Goal: Task Accomplishment & Management: Use online tool/utility

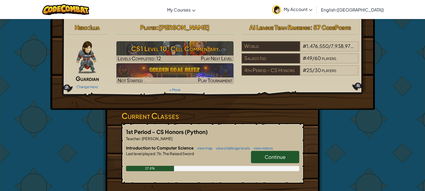
click at [275, 157] on span "Continue" at bounding box center [275, 157] width 21 height 6
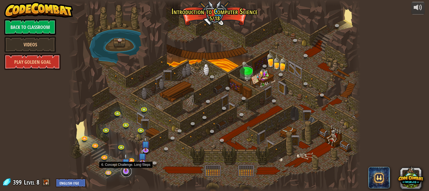
click at [122, 173] on link at bounding box center [126, 171] width 11 height 11
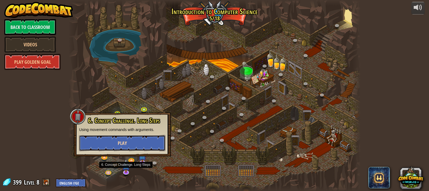
click at [123, 142] on span "Play" at bounding box center [122, 143] width 9 height 7
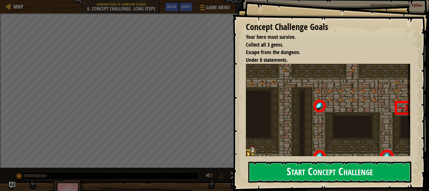
click at [342, 168] on button "Start Concept Challenge" at bounding box center [329, 172] width 163 height 21
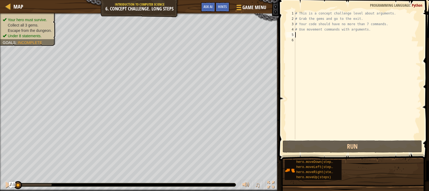
click at [299, 35] on div "# This is a concept challenge level about arguments. # Grab the gems and go to …" at bounding box center [357, 80] width 127 height 139
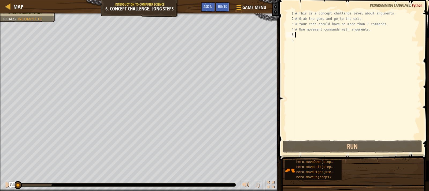
scroll to position [2, 0]
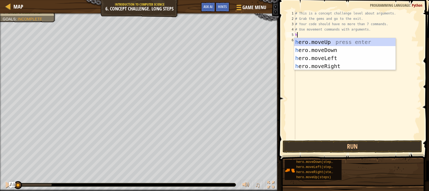
type textarea "he"
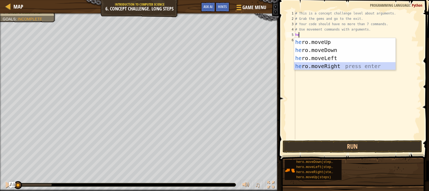
click at [314, 64] on div "he ro.moveUp press enter he ro.moveDown press enter he ro.moveLeft press enter …" at bounding box center [344, 62] width 101 height 48
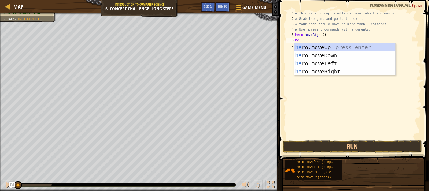
scroll to position [2, 0]
type textarea "hero"
click at [324, 46] on div "hero .moveUp press enter hero .moveDown press enter hero .moveLeft press enter …" at bounding box center [344, 67] width 101 height 48
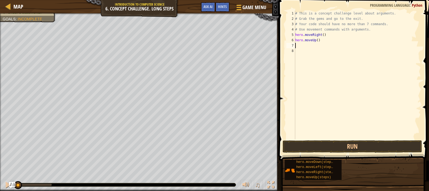
click at [317, 40] on div "# This is a concept challenge level about arguments. # Grab the gems and go to …" at bounding box center [357, 80] width 127 height 139
type textarea "hero.moveUp(3)"
click at [297, 48] on div "# This is a concept challenge level about arguments. # Grab the gems and go to …" at bounding box center [357, 80] width 127 height 139
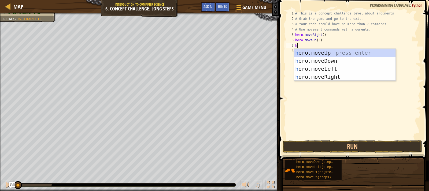
type textarea "he"
click at [338, 78] on div "he ro.moveUp press enter he ro.moveDown press enter he ro.moveLeft press enter …" at bounding box center [344, 73] width 101 height 48
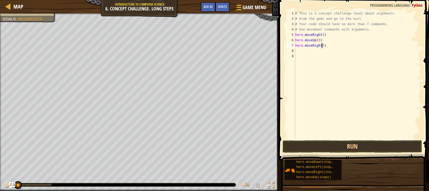
click at [322, 46] on div "# This is a concept challenge level about arguments. # Grab the gems and go to …" at bounding box center [357, 80] width 127 height 139
type textarea "hero.moveRight(2)"
click at [302, 51] on div "# This is a concept challenge level about arguments. # Grab the gems and go to …" at bounding box center [357, 80] width 127 height 139
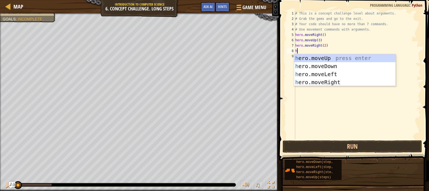
type textarea "he"
click at [329, 68] on div "he ro.moveUp press enter he ro.moveDown press enter he ro.moveLeft press enter …" at bounding box center [344, 78] width 101 height 48
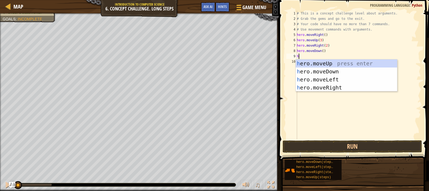
type textarea "her"
click at [328, 80] on div "her o.moveUp press enter her o.moveDown press enter her o.moveLeft press enter …" at bounding box center [346, 84] width 101 height 48
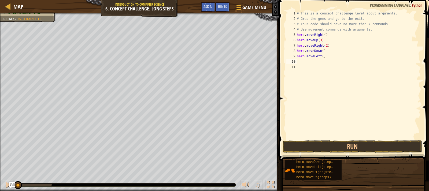
scroll to position [2, 0]
type textarea "h"
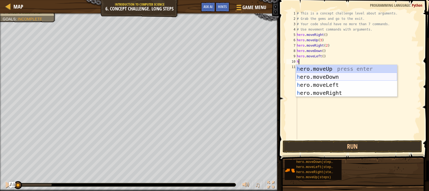
click at [331, 76] on div "h ero.moveUp press enter h ero.moveDown press enter h ero.moveLeft press enter …" at bounding box center [346, 89] width 101 height 48
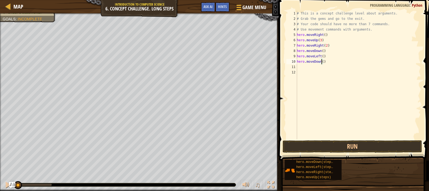
click at [321, 62] on div "# This is a concept challenge level about arguments. # Grab the gems and go to …" at bounding box center [358, 80] width 125 height 139
type textarea "hero.moveDown(2)"
click at [314, 67] on div "# This is a concept challenge level about arguments. # Grab the gems and go to …" at bounding box center [358, 80] width 125 height 139
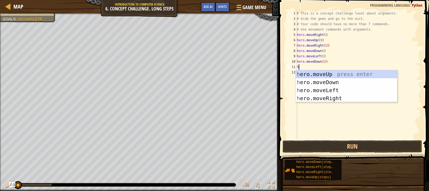
type textarea "her"
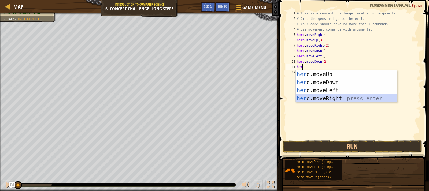
click at [322, 98] on div "her o.moveUp press enter her o.moveDown press enter her o.moveLeft press enter …" at bounding box center [346, 94] width 101 height 48
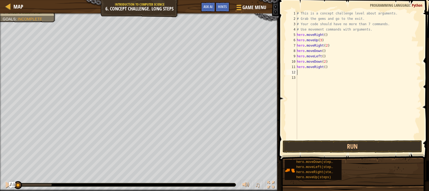
click at [322, 67] on div "# This is a concept challenge level about arguments. # Grab the gems and go to …" at bounding box center [358, 80] width 125 height 139
click at [323, 67] on div "# This is a concept challenge level about arguments. # Grab the gems and go to …" at bounding box center [358, 80] width 125 height 139
type textarea "hero.moveRight(2)"
click at [304, 75] on div "# This is a concept challenge level about arguments. # Grab the gems and go to …" at bounding box center [358, 80] width 125 height 139
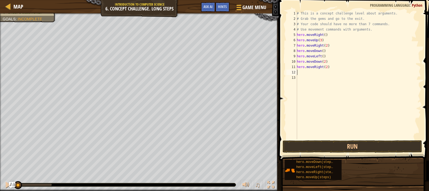
scroll to position [2, 0]
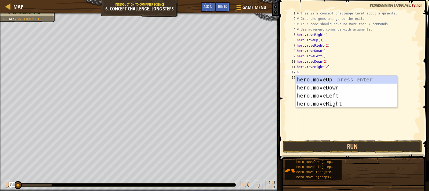
type textarea "her"
click at [321, 81] on div "her o.moveUp press enter her o.moveDown press enter her o.moveLeft press enter …" at bounding box center [346, 100] width 101 height 48
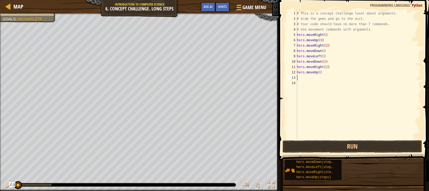
click at [318, 72] on div "# This is a concept challenge level about arguments. # Grab the gems and go to …" at bounding box center [358, 80] width 125 height 139
type textarea "hero.moveUp(2)"
click at [306, 82] on div "# This is a concept challenge level about arguments. # Grab the gems and go to …" at bounding box center [358, 80] width 125 height 139
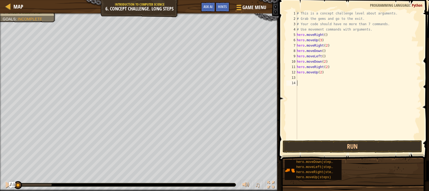
click at [303, 77] on div "# This is a concept challenge level about arguments. # Grab the gems and go to …" at bounding box center [358, 80] width 125 height 139
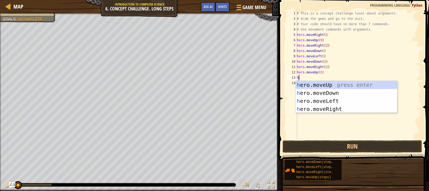
type textarea "her"
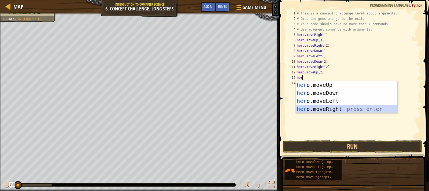
click at [332, 107] on div "her o.moveUp press enter her o.moveDown press enter her o.moveLeft press enter …" at bounding box center [346, 105] width 101 height 48
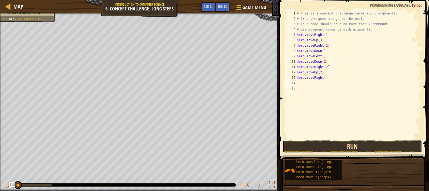
click at [345, 149] on button "Run" at bounding box center [352, 146] width 139 height 12
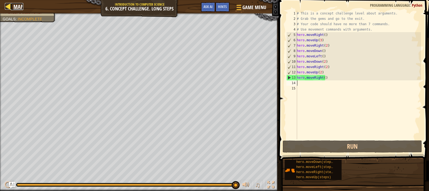
click at [11, 5] on div at bounding box center [8, 6] width 7 height 7
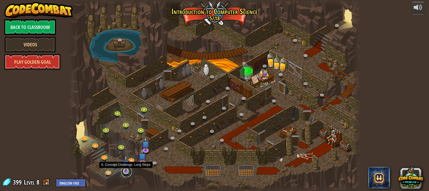
click at [124, 172] on link at bounding box center [126, 172] width 11 height 11
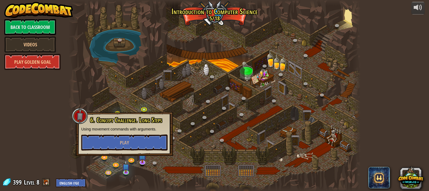
click at [143, 190] on div at bounding box center [214, 189] width 293 height 6
click at [114, 172] on div at bounding box center [214, 95] width 293 height 191
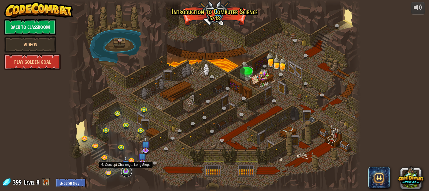
click at [127, 173] on link at bounding box center [126, 172] width 11 height 11
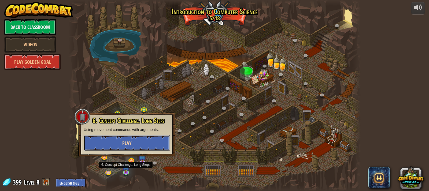
click at [126, 141] on span "Play" at bounding box center [126, 143] width 9 height 7
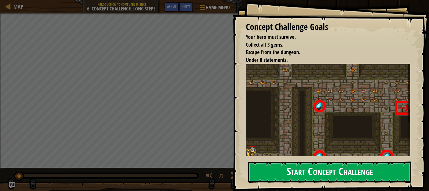
click at [314, 173] on button "Start Concept Challenge" at bounding box center [329, 172] width 163 height 21
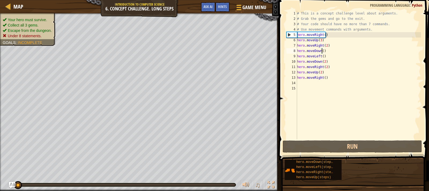
click at [321, 51] on div "# This is a concept challenge level about arguments. # Grab the gems and go to …" at bounding box center [358, 80] width 125 height 139
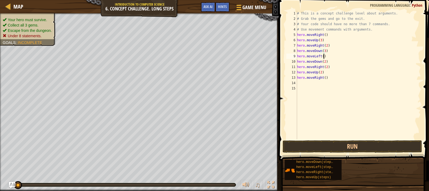
click at [327, 55] on div "# This is a concept challenge level about arguments. # Grab the gems and go to …" at bounding box center [358, 80] width 125 height 139
type textarea "h"
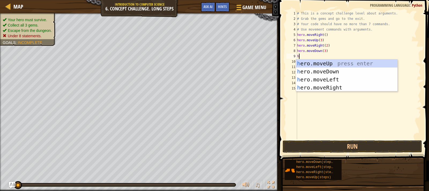
type textarea "he"
click at [320, 63] on div "he ro.moveUp press enter he ro.moveDown press enter he ro.moveLeft press enter …" at bounding box center [346, 84] width 101 height 48
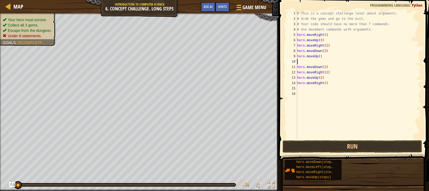
click at [325, 58] on div "# This is a concept challenge level about arguments. # Grab the gems and go to …" at bounding box center [358, 80] width 125 height 139
type textarea "hero.moveUp()"
click at [318, 59] on div "# This is a concept challenge level about arguments. # Grab the gems and go to …" at bounding box center [358, 80] width 125 height 139
click at [317, 57] on div "# This is a concept challenge level about arguments. # Grab the gems and go to …" at bounding box center [358, 80] width 125 height 139
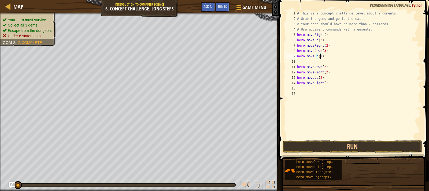
click at [325, 67] on div "# This is a concept challenge level about arguments. # Grab the gems and go to …" at bounding box center [358, 80] width 125 height 139
type textarea "h"
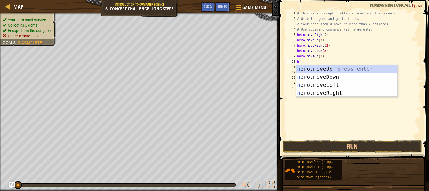
type textarea "he"
click at [326, 93] on div "he ro.moveUp press enter he ro.moveDown press enter he ro.moveLeft press enter …" at bounding box center [346, 89] width 101 height 48
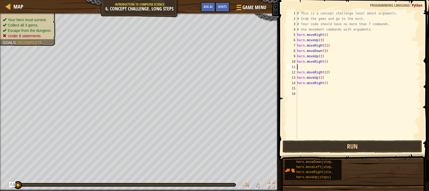
click at [323, 63] on div "# This is a concept challenge level about arguments. # Grab the gems and go to …" at bounding box center [358, 80] width 125 height 139
click at [332, 83] on div "# This is a concept challenge level about arguments. # Grab the gems and go to …" at bounding box center [358, 80] width 125 height 139
type textarea "h"
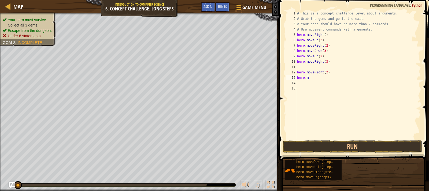
type textarea "h"
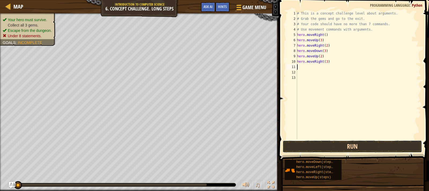
click at [345, 145] on button "Run" at bounding box center [352, 146] width 139 height 12
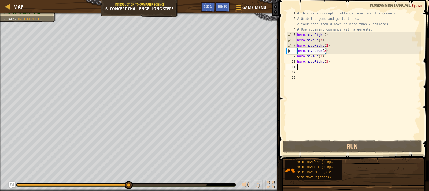
click at [299, 54] on div "# This is a concept challenge level about arguments. # Grab the gems and go to …" at bounding box center [358, 80] width 125 height 139
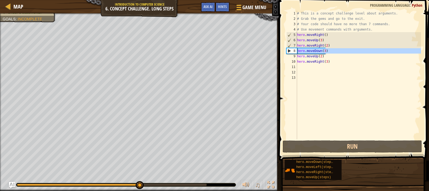
click at [290, 50] on div "8" at bounding box center [292, 50] width 10 height 5
type textarea "hero.moveDown(3)"
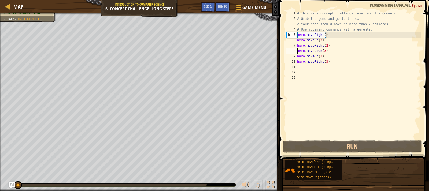
drag, startPoint x: 168, startPoint y: 184, endPoint x: 0, endPoint y: 157, distance: 169.7
click at [0, 157] on div "Your hero must survive. Collect all 3 gems. Escape from the dungeon. Under 8 st…" at bounding box center [214, 102] width 429 height 178
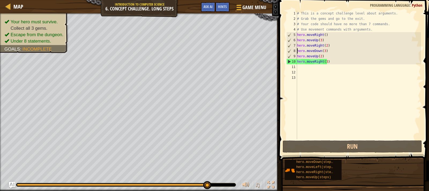
drag, startPoint x: 35, startPoint y: 186, endPoint x: 274, endPoint y: 200, distance: 239.8
click at [274, 0] on html "Map Introduction to Computer Science 6. Concept Challenge. Long Steps Game Menu…" at bounding box center [214, 0] width 429 height 0
click at [327, 52] on div "# This is a concept challenge level about arguments. # Grab the gems and go to …" at bounding box center [358, 80] width 125 height 139
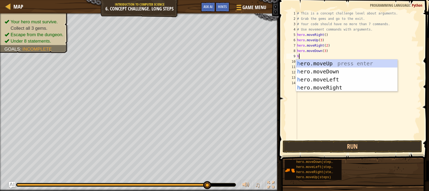
type textarea "he"
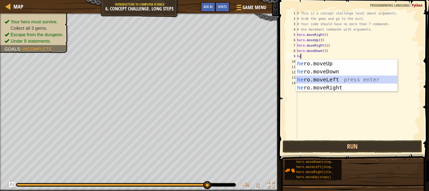
click at [325, 79] on div "he ro.moveUp press enter he ro.moveDown press enter he ro.moveLeft press enter …" at bounding box center [346, 84] width 101 height 48
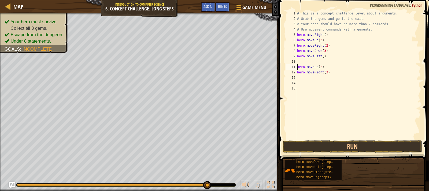
click at [297, 66] on div "# This is a concept challenge level about arguments. # Grab the gems and go to …" at bounding box center [358, 80] width 125 height 139
type textarea "hero.moveUp(2)"
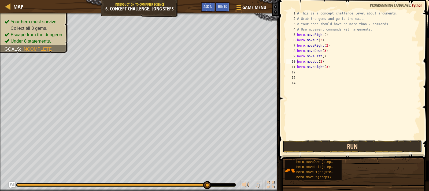
click at [337, 147] on button "Run" at bounding box center [352, 146] width 139 height 12
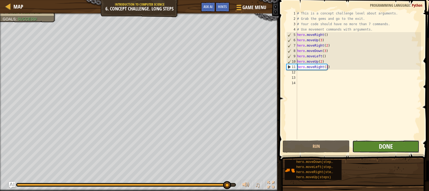
click at [382, 143] on span "Done" at bounding box center [386, 146] width 14 height 9
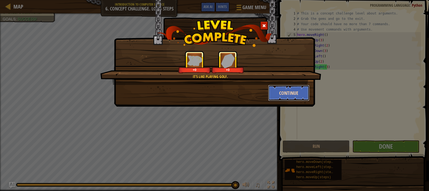
click at [294, 93] on button "Continue" at bounding box center [289, 93] width 42 height 16
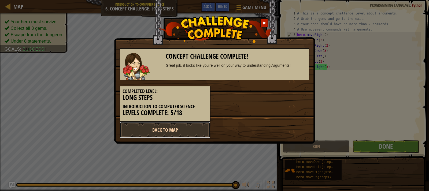
click at [176, 128] on link "Back to Map" at bounding box center [165, 130] width 91 height 16
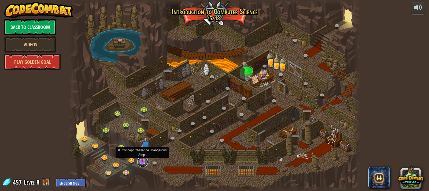
click at [142, 164] on link at bounding box center [142, 162] width 11 height 11
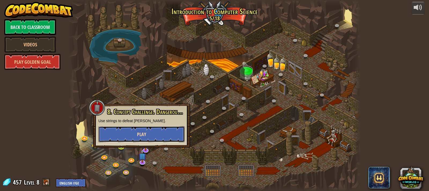
click at [144, 138] on span "Play" at bounding box center [141, 134] width 9 height 7
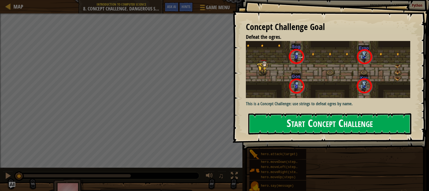
click at [277, 120] on button "Start Concept Challenge" at bounding box center [329, 123] width 163 height 21
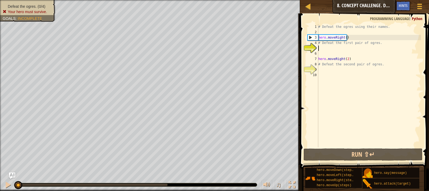
scroll to position [2, 0]
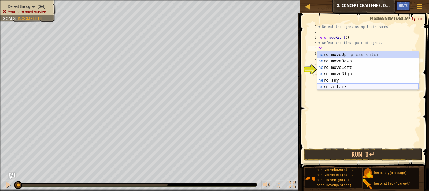
click at [344, 87] on div "he ro.moveUp press enter he ro.moveDown press enter he ro.moveLeft press enter …" at bounding box center [367, 76] width 101 height 51
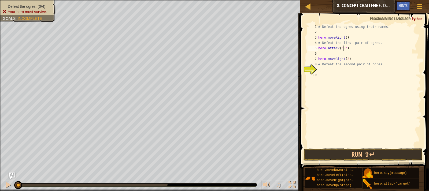
scroll to position [2, 2]
type textarea "hero.attack("Sog")"
click at [326, 52] on div "# Defeat the ogres using their names. hero . moveRight ( ) # Defeat the first p…" at bounding box center [369, 91] width 104 height 134
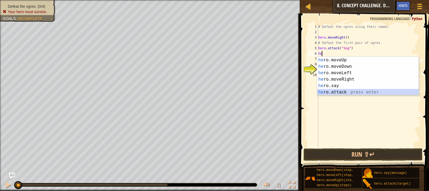
click at [330, 93] on div "he ro.moveUp press enter he ro.moveDown press enter he ro.moveLeft press enter …" at bounding box center [367, 82] width 101 height 51
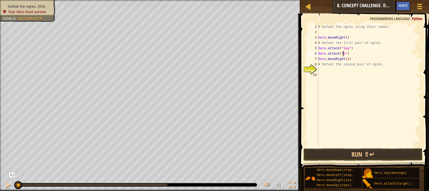
scroll to position [2, 2]
click at [322, 64] on div "# Defeat the ogres using their names. hero . moveRight ( ) # Defeat the first p…" at bounding box center [369, 91] width 104 height 134
type textarea "# Defeat the second pair of ogres."
click at [379, 65] on div "# Defeat the ogres using their names. hero . moveRight ( ) # Defeat the first p…" at bounding box center [369, 91] width 104 height 134
click at [323, 70] on div "# Defeat the ogres using their names. hero . moveRight ( ) # Defeat the first p…" at bounding box center [369, 91] width 104 height 134
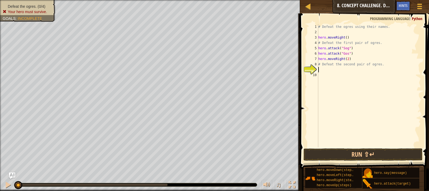
scroll to position [2, 0]
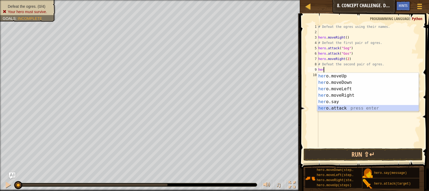
click at [345, 108] on div "her o.moveUp press enter her o.moveDown press enter her o.moveLeft press enter …" at bounding box center [367, 98] width 101 height 51
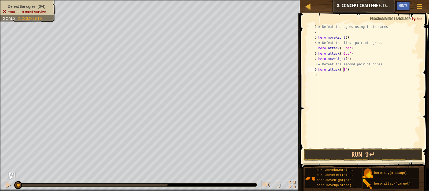
scroll to position [2, 2]
type textarea "hero.attack("Ergo")"
click at [329, 76] on div "# Defeat the ogres using their names. hero . moveRight ( ) # Defeat the first p…" at bounding box center [369, 91] width 104 height 134
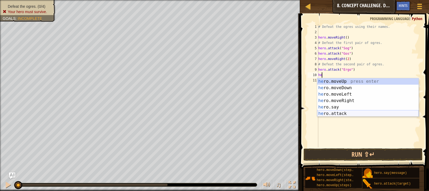
click at [336, 113] on div "he ro.moveUp press enter he ro.moveDown press enter he ro.moveLeft press enter …" at bounding box center [367, 103] width 101 height 51
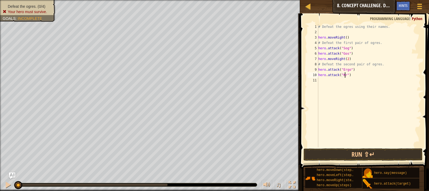
scroll to position [2, 2]
click at [358, 157] on button "Run ⇧↵" at bounding box center [363, 155] width 119 height 12
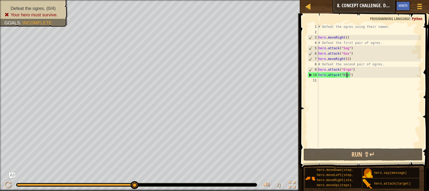
click at [351, 49] on div "# Defeat the ogres using their names. hero . moveRight ( ) # Defeat the first p…" at bounding box center [369, 91] width 104 height 134
type textarea "hero.attack("Sog")"
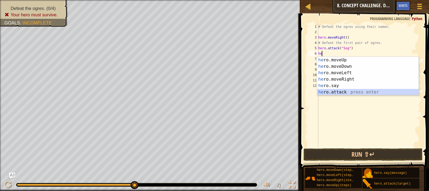
click at [345, 91] on div "he ro.moveUp press enter he ro.moveDown press enter he ro.moveLeft press enter …" at bounding box center [367, 82] width 101 height 51
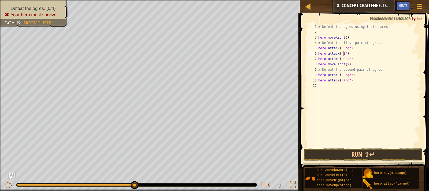
scroll to position [2, 2]
type textarea "hero.attack("Sog")"
click at [351, 54] on div "# Defeat the ogres using their names. hero . moveRight ( ) # Defeat the first p…" at bounding box center [369, 91] width 104 height 134
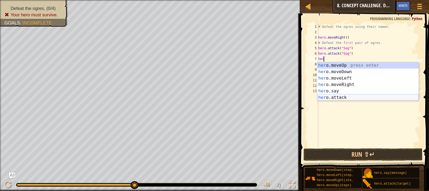
click at [345, 95] on div "her o.moveUp press enter her o.moveDown press enter her o.moveLeft press enter …" at bounding box center [367, 87] width 101 height 51
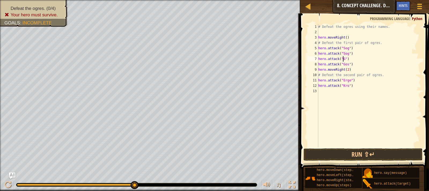
scroll to position [2, 2]
click at [357, 82] on div "# Defeat the ogres using their names. hero . moveRight ( ) # Defeat the first p…" at bounding box center [369, 91] width 104 height 134
type textarea "hero.attack("Ergo")"
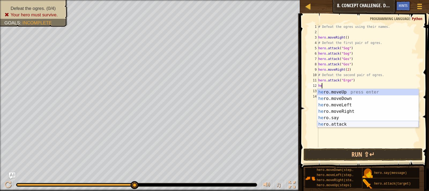
click at [351, 126] on div "he ro.moveUp press enter he ro.moveDown press enter he ro.moveLeft press enter …" at bounding box center [367, 114] width 101 height 51
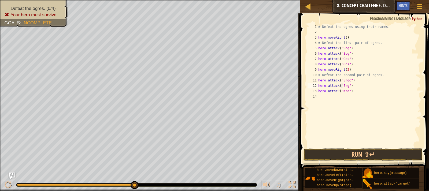
type textarea "hero.attack("Ergo")"
click at [352, 86] on div "# Defeat the ogres using their names. hero . moveRight ( ) # Defeat the first p…" at bounding box center [369, 91] width 104 height 134
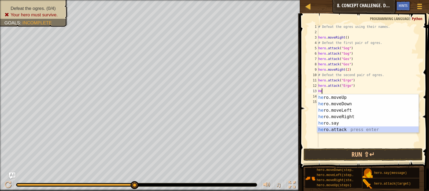
click at [353, 128] on div "he ro.moveUp press enter he ro.moveDown press enter he ro.moveLeft press enter …" at bounding box center [367, 119] width 101 height 51
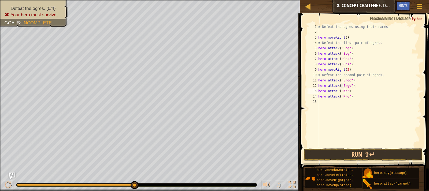
scroll to position [2, 2]
type textarea "hero.attack("Kro")"
click at [364, 153] on button "Run ⇧↵" at bounding box center [363, 155] width 119 height 12
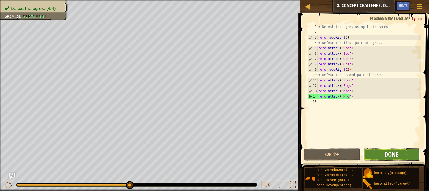
click at [388, 158] on span "Done" at bounding box center [391, 154] width 14 height 9
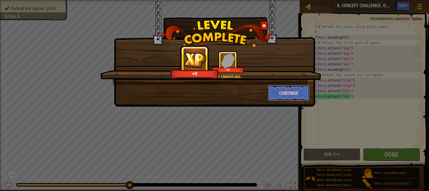
click at [287, 97] on button "Continue" at bounding box center [289, 93] width 42 height 16
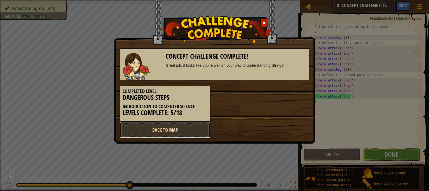
click at [180, 134] on link "Back to Map" at bounding box center [165, 130] width 91 height 16
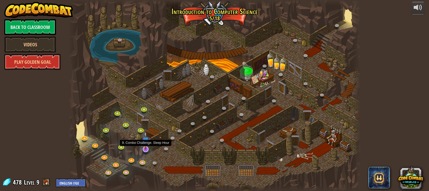
click at [147, 148] on img at bounding box center [146, 140] width 8 height 19
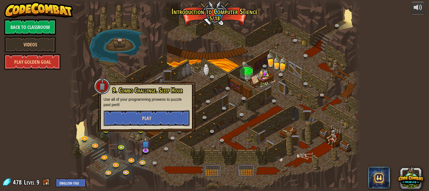
click at [144, 123] on button "Play" at bounding box center [146, 118] width 86 height 16
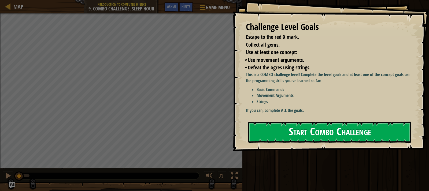
click at [274, 122] on button "Start Combo Challenge" at bounding box center [329, 132] width 163 height 21
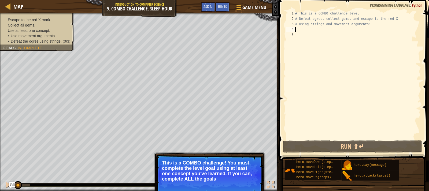
click at [301, 29] on div "# This is a COMBO challenge level. # Defeat [PERSON_NAME], collect gems, and es…" at bounding box center [357, 80] width 127 height 139
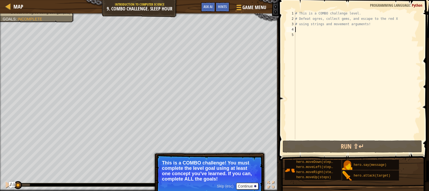
scroll to position [2, 0]
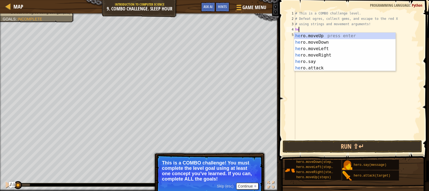
type textarea "her"
click at [309, 35] on div "her o.moveUp press enter her o.moveDown press enter her o.moveLeft press enter …" at bounding box center [344, 58] width 101 height 51
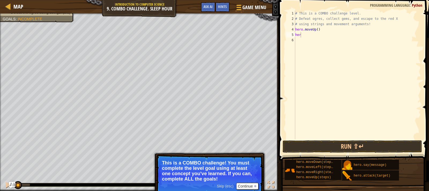
click at [250, 182] on p "Skip (esc) Continue This is a COMBO challenge! You must complete the level goal…" at bounding box center [209, 175] width 106 height 41
click at [251, 185] on button "Continue" at bounding box center [247, 186] width 22 height 7
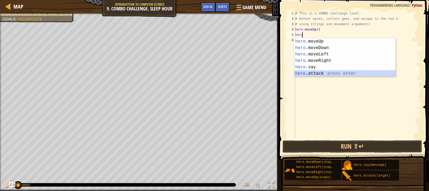
click at [306, 73] on div "hero .moveUp press enter hero .moveDown press enter hero .moveLeft press enter …" at bounding box center [344, 63] width 101 height 51
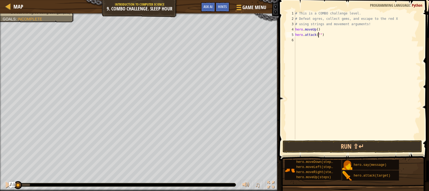
scroll to position [2, 2]
type textarea "hero.attack("Rexxar")"
click at [313, 43] on div "# This is a COMBO challenge level. # Defeat [PERSON_NAME], collect gems, and es…" at bounding box center [357, 80] width 127 height 139
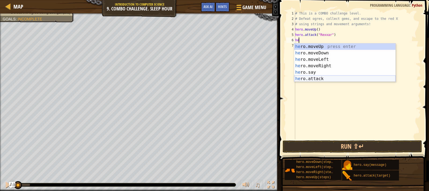
click at [322, 78] on div "he ro.moveUp press enter he ro.moveDown press enter he ro.moveLeft press enter …" at bounding box center [344, 68] width 101 height 51
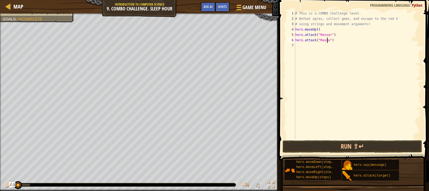
type textarea "hero.attack("Rexxar")"
click at [305, 50] on div "# This is a COMBO challenge level. # Defeat [PERSON_NAME], collect gems, and es…" at bounding box center [357, 80] width 127 height 139
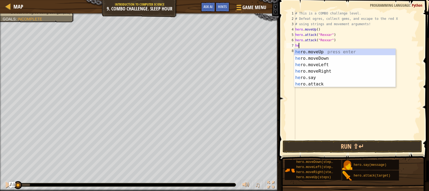
type textarea "her"
click at [311, 68] on div "her o.moveUp press enter her o.moveDown press enter her o.moveLeft press enter …" at bounding box center [344, 74] width 101 height 51
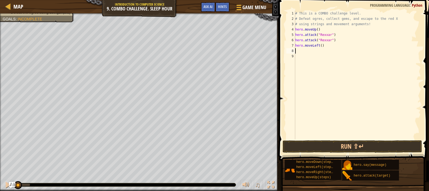
scroll to position [2, 0]
click at [330, 45] on div "# This is a COMBO challenge level. # Defeat [PERSON_NAME], collect gems, and es…" at bounding box center [357, 80] width 127 height 139
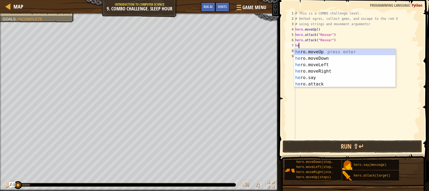
type textarea "h"
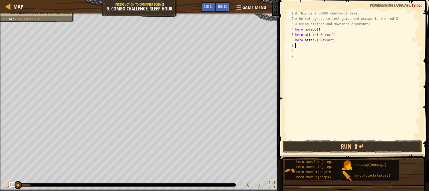
type textarea "h"
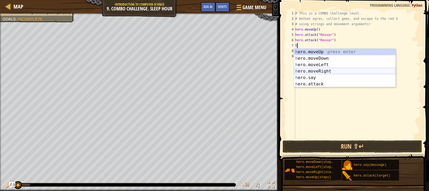
click at [330, 71] on div "h ero.moveUp press enter h ero.moveDown press enter h ero.moveLeft press enter …" at bounding box center [344, 74] width 101 height 51
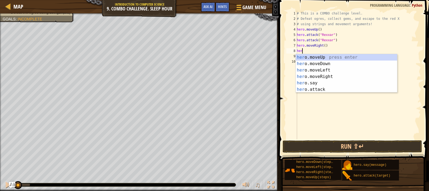
scroll to position [2, 0]
click at [319, 89] on div "her o.moveUp press enter her o.moveDown press enter her o.moveLeft press enter …" at bounding box center [346, 79] width 101 height 51
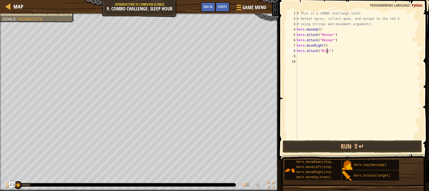
type textarea "hero.attack("Brack")"
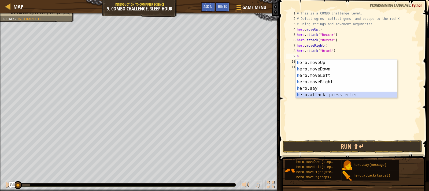
click at [323, 94] on div "h ero.moveUp press enter h ero.moveDown press enter h ero.moveLeft press enter …" at bounding box center [346, 85] width 101 height 51
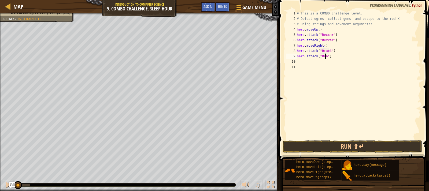
type textarea "hero.attack("Brack")"
click at [310, 61] on div "# This is a COMBO challenge level. # Defeat [PERSON_NAME], collect gems, and es…" at bounding box center [358, 80] width 125 height 139
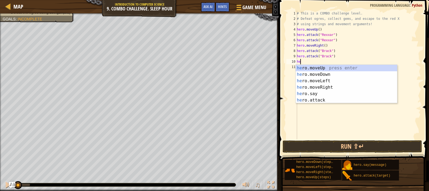
type textarea "her"
click at [328, 85] on div "her o.moveUp press enter her o.moveDown press enter her o.moveLeft press enter …" at bounding box center [346, 90] width 101 height 51
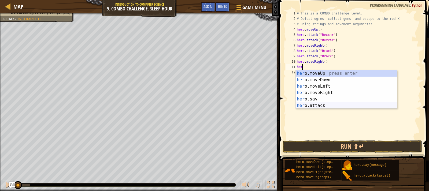
click at [319, 105] on div "her o.moveUp press enter her o.moveDown press enter her o.moveLeft press enter …" at bounding box center [346, 95] width 101 height 51
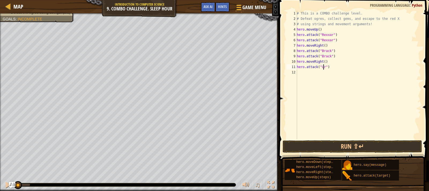
scroll to position [2, 2]
type textarea "hero.attack("Ursa")"
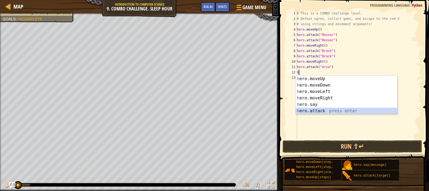
click at [324, 110] on div "h ero.moveUp press enter h ero.moveDown press enter h ero.moveLeft press enter …" at bounding box center [346, 101] width 101 height 51
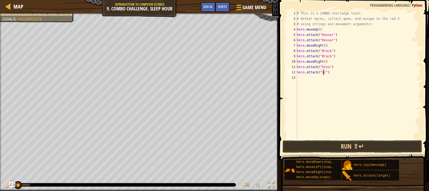
scroll to position [2, 2]
type textarea "hero.attack("Ursa")"
click at [300, 79] on div "# This is a COMBO challenge level. # Defeat [PERSON_NAME], collect gems, and es…" at bounding box center [358, 80] width 125 height 139
click at [326, 62] on div "# This is a COMBO challenge level. # Defeat [PERSON_NAME], collect gems, and es…" at bounding box center [358, 80] width 125 height 139
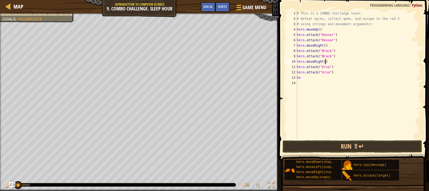
type textarea "hero.moveRight()"
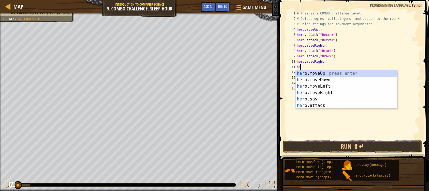
type textarea "her"
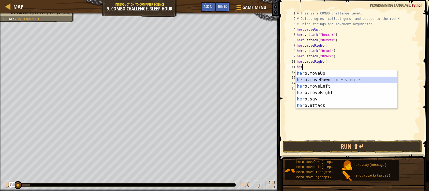
click at [340, 78] on div "her o.moveUp press enter her o.moveDown press enter her o.moveLeft press enter …" at bounding box center [346, 95] width 101 height 51
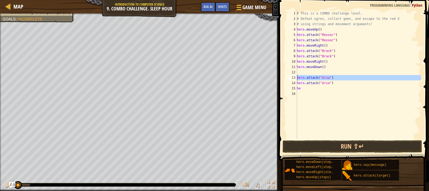
click at [297, 78] on div "13" at bounding box center [291, 77] width 11 height 5
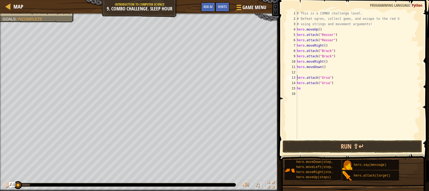
click at [297, 78] on div "13" at bounding box center [291, 77] width 11 height 5
click at [304, 82] on div "# This is a COMBO challenge level. # Defeat [PERSON_NAME], collect gems, and es…" at bounding box center [358, 80] width 125 height 139
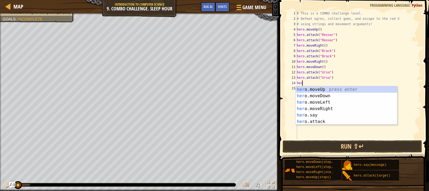
scroll to position [2, 0]
type textarea "hero"
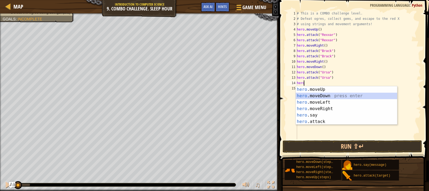
click at [319, 94] on div "hero .moveUp press enter hero .moveDown press enter hero .moveLeft press enter …" at bounding box center [346, 111] width 101 height 51
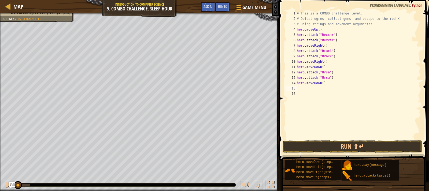
type textarea "he"
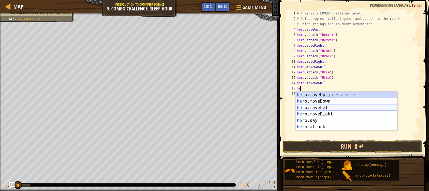
click at [316, 108] on div "he ro.moveUp press enter he ro.moveDown press enter he ro.moveLeft press enter …" at bounding box center [346, 117] width 101 height 51
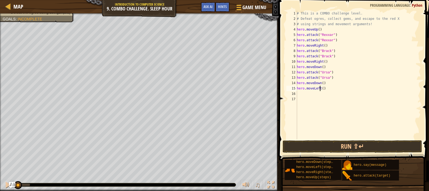
click at [320, 88] on div "# This is a COMBO challenge level. # Defeat [PERSON_NAME], collect gems, and es…" at bounding box center [358, 80] width 125 height 139
click at [320, 89] on div "# This is a COMBO challenge level. # Defeat [PERSON_NAME], collect gems, and es…" at bounding box center [358, 80] width 125 height 139
click at [321, 90] on div "# This is a COMBO challenge level. # Defeat [PERSON_NAME], collect gems, and es…" at bounding box center [358, 80] width 125 height 139
type textarea "hero.moveLeft(2)"
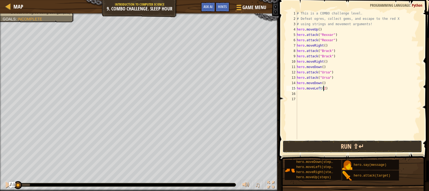
click at [328, 146] on button "Run ⇧↵" at bounding box center [352, 146] width 139 height 12
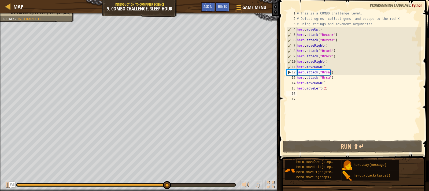
click at [338, 91] on div "# This is a COMBO challenge level. # Defeat [PERSON_NAME], collect gems, and es…" at bounding box center [358, 80] width 125 height 139
click at [334, 88] on div "# This is a COMBO challenge level. # Defeat [PERSON_NAME], collect gems, and es…" at bounding box center [358, 80] width 125 height 139
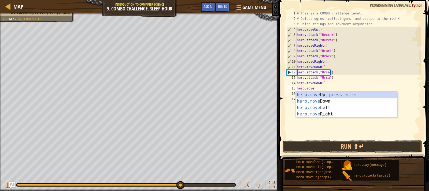
type textarea "h"
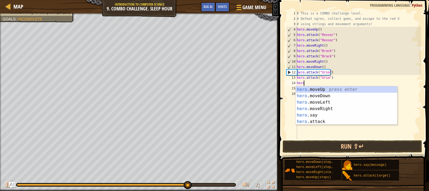
type textarea "h"
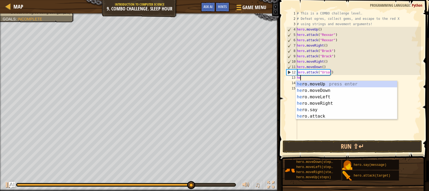
type textarea "h"
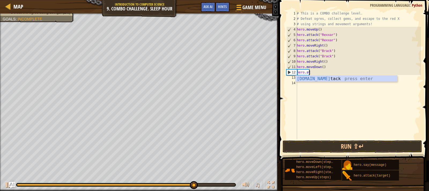
type textarea "h"
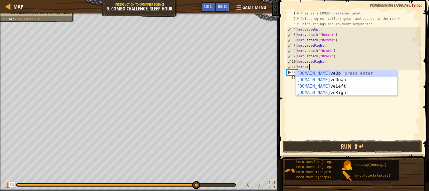
type textarea "h"
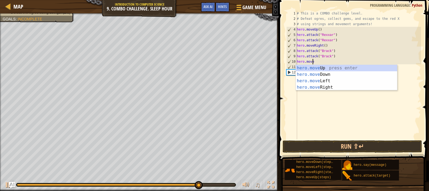
type textarea "h"
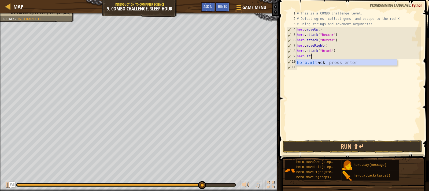
type textarea "h"
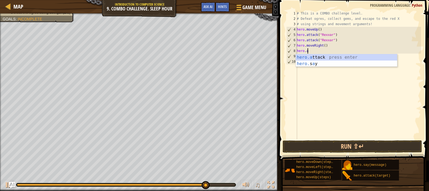
type textarea "h"
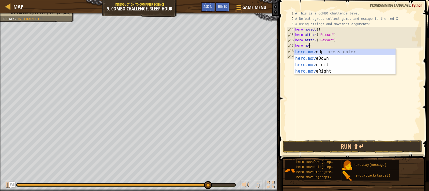
type textarea "h"
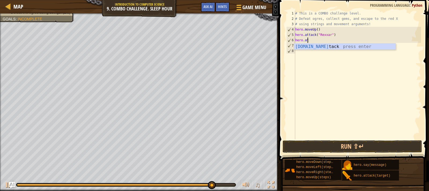
type textarea "h"
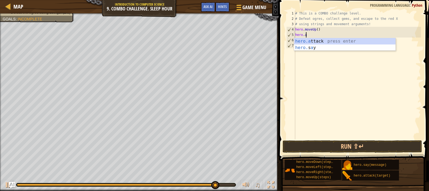
type textarea "h"
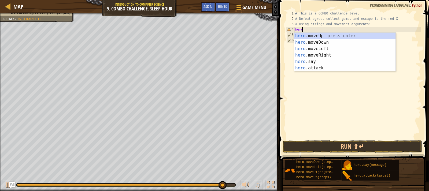
type textarea "h"
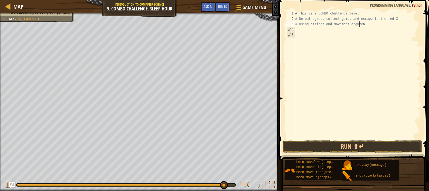
type textarea "# using strings and movement argum"
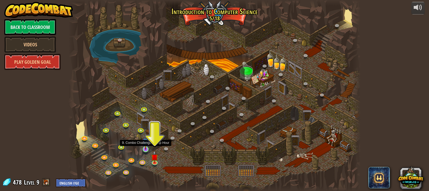
click at [146, 148] on img at bounding box center [145, 142] width 7 height 17
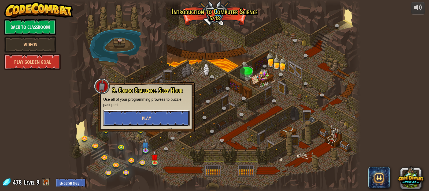
click at [140, 112] on button "Play" at bounding box center [146, 118] width 86 height 16
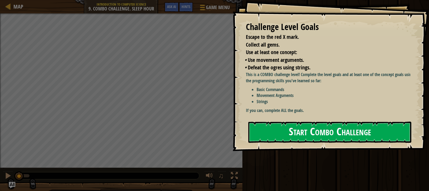
click at [305, 126] on button "Start Combo Challenge" at bounding box center [329, 132] width 163 height 21
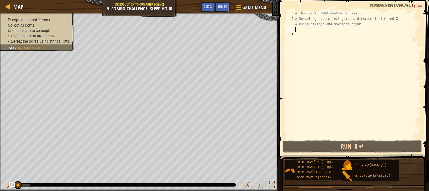
click at [298, 31] on div "# This is a COMBO challenge level. # Defeat ogres, collect gems, and escape to …" at bounding box center [357, 80] width 127 height 139
type textarea "he"
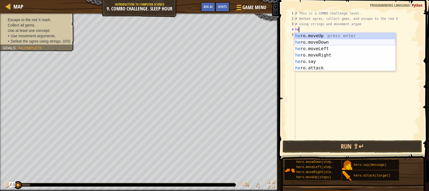
click at [314, 42] on div "he ro.moveUp press enter he ro.moveDown press enter he ro.moveLeft press enter …" at bounding box center [344, 58] width 101 height 51
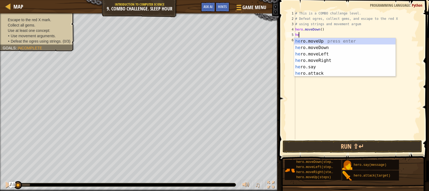
type textarea "her"
click at [317, 57] on div "her o.moveUp press enter her o.moveDown press enter her o.moveLeft press enter …" at bounding box center [344, 63] width 101 height 51
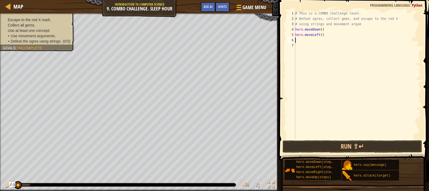
scroll to position [2, 0]
click at [323, 37] on div "# This is a COMBO challenge level. # Defeat [PERSON_NAME], collect gems, and es…" at bounding box center [357, 80] width 127 height 139
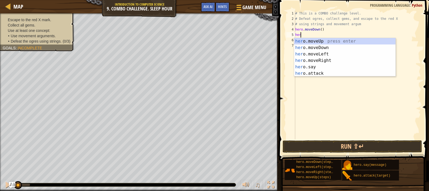
type textarea "h"
type textarea "hero.moveDown()"
type textarea "he"
click at [318, 60] on div "he ro.moveUp press enter he ro.moveDown press enter he ro.moveLeft press enter …" at bounding box center [344, 63] width 101 height 51
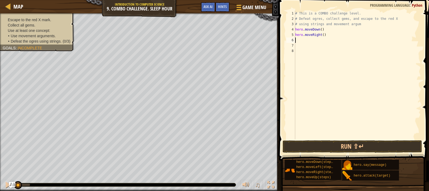
click at [321, 36] on div "# This is a COMBO challenge level. # Defeat [PERSON_NAME], collect gems, and es…" at bounding box center [357, 80] width 127 height 139
click at [321, 35] on div "# This is a COMBO challenge level. # Defeat [PERSON_NAME], collect gems, and es…" at bounding box center [357, 80] width 127 height 139
type textarea "hero.moveRight(2)"
click at [303, 40] on div "# This is a COMBO challenge level. # Defeat [PERSON_NAME], collect gems, and es…" at bounding box center [357, 80] width 127 height 139
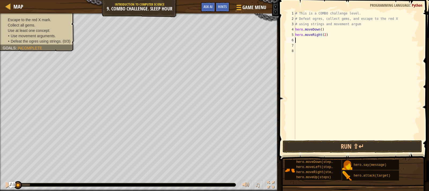
scroll to position [2, 0]
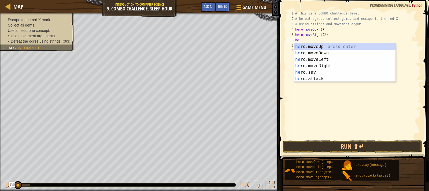
type textarea "her"
click at [316, 45] on div "her o.moveUp press enter her o.moveDown press enter her o.moveLeft press enter …" at bounding box center [344, 68] width 101 height 51
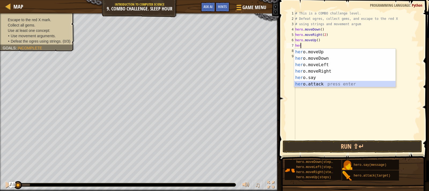
click at [309, 85] on div "her o.moveUp press enter her o.moveDown press enter her o.moveLeft press enter …" at bounding box center [344, 74] width 101 height 51
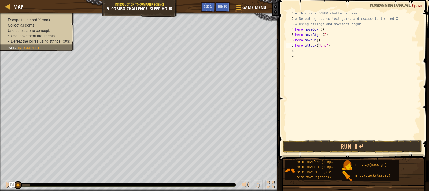
scroll to position [2, 2]
type textarea "hero.attack("Ursa")"
click at [308, 51] on div "# This is a COMBO challenge level. # Defeat [PERSON_NAME], collect gems, and es…" at bounding box center [357, 80] width 127 height 139
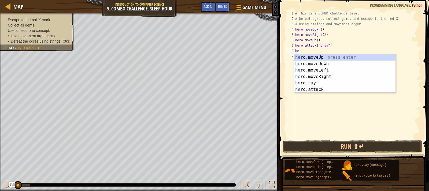
scroll to position [2, 0]
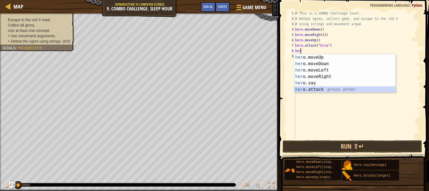
click at [318, 92] on div "her o.moveUp press enter her o.moveDown press enter her o.moveLeft press enter …" at bounding box center [344, 79] width 101 height 51
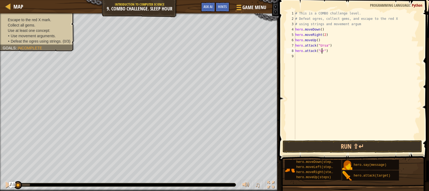
scroll to position [2, 2]
type textarea "hero.attack("Ursa")"
click at [307, 57] on div "# This is a COMBO challenge level. # Defeat [PERSON_NAME], collect gems, and es…" at bounding box center [357, 80] width 127 height 139
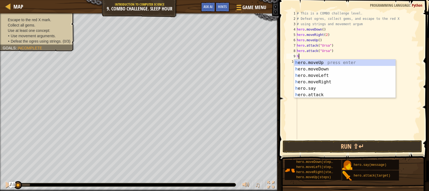
type textarea "her"
click at [311, 63] on div "her o.moveUp press enter her o.moveDown press enter her o.moveLeft press enter …" at bounding box center [346, 85] width 101 height 51
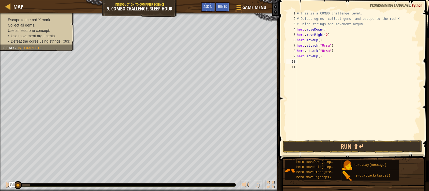
scroll to position [2, 0]
click at [312, 60] on div "# This is a COMBO challenge level. # Defeat [PERSON_NAME], collect gems, and es…" at bounding box center [358, 80] width 125 height 139
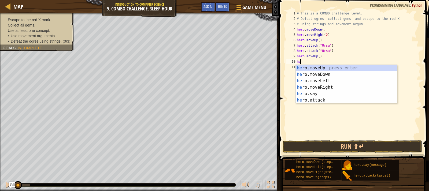
type textarea "her"
click at [322, 81] on div "her o.moveUp press enter her o.moveDown press enter her o.moveLeft press enter …" at bounding box center [346, 90] width 101 height 51
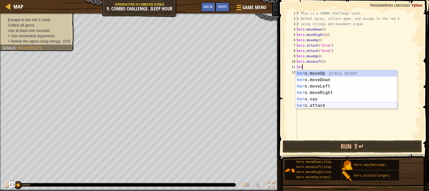
click at [320, 107] on div "her o.moveUp press enter her o.moveDown press enter her o.moveLeft press enter …" at bounding box center [346, 95] width 101 height 51
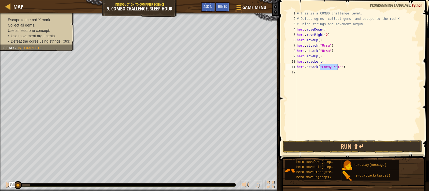
scroll to position [2, 2]
type textarea "hero.attack("Brack")"
click at [307, 74] on div "# This is a COMBO challenge level. # Defeat [PERSON_NAME], collect gems, and es…" at bounding box center [358, 80] width 125 height 139
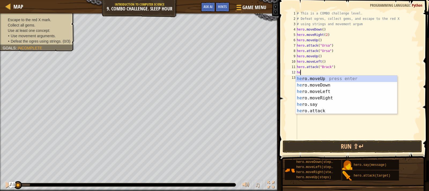
scroll to position [2, 0]
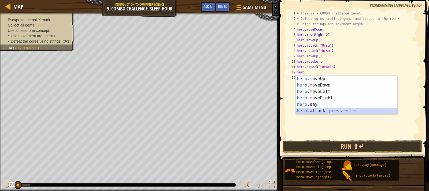
click at [328, 110] on div "hero .moveUp press enter hero .moveDown press enter hero .moveLeft press enter …" at bounding box center [346, 101] width 101 height 51
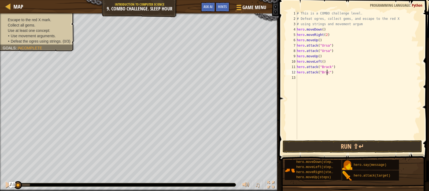
type textarea "hero.attack("Brack")"
click at [310, 79] on div "# This is a COMBO challenge level. # Defeat [PERSON_NAME], collect gems, and es…" at bounding box center [358, 80] width 125 height 139
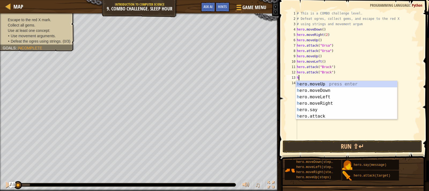
type textarea "he"
click at [332, 98] on div "he ro.moveUp press enter he ro.moveDown press enter he ro.moveLeft press enter …" at bounding box center [346, 106] width 101 height 51
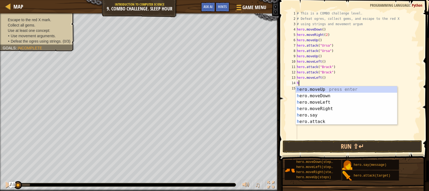
type textarea "he"
click at [324, 97] on div "he ro.moveUp press enter he ro.moveDown press enter he ro.moveLeft press enter …" at bounding box center [346, 111] width 101 height 51
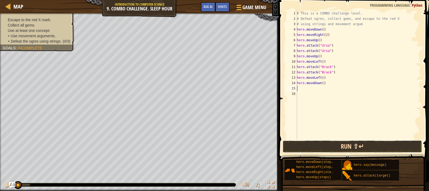
click at [335, 146] on button "Run ⇧↵" at bounding box center [352, 146] width 139 height 12
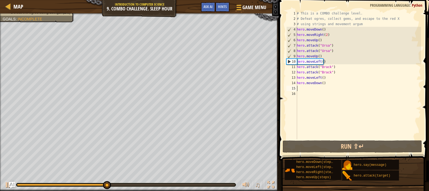
click at [329, 86] on div "# This is a COMBO challenge level. # Defeat [PERSON_NAME], collect gems, and es…" at bounding box center [358, 80] width 125 height 139
click at [327, 86] on div "# This is a COMBO challenge level. # Defeat [PERSON_NAME], collect gems, and es…" at bounding box center [358, 80] width 125 height 139
click at [324, 84] on div "# This is a COMBO challenge level. # Defeat [PERSON_NAME], collect gems, and es…" at bounding box center [358, 80] width 125 height 139
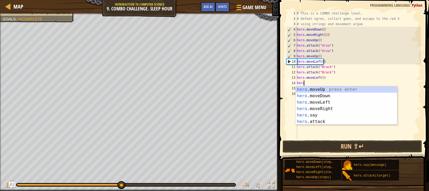
type textarea "h"
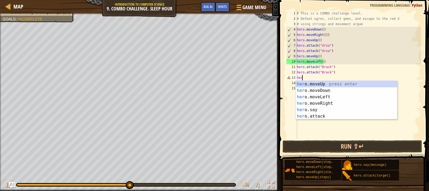
type textarea "h"
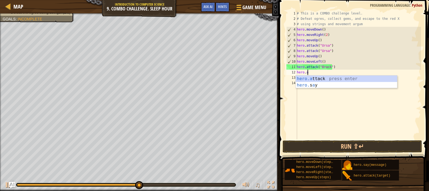
type textarea "h"
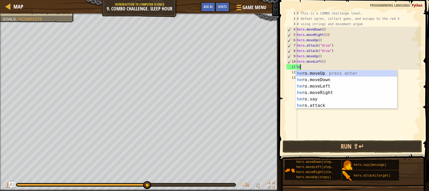
type textarea "h"
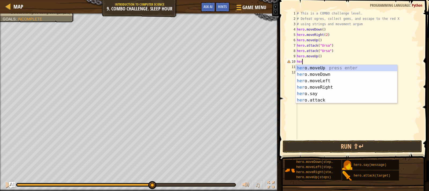
type textarea "h"
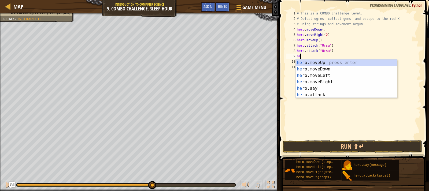
type textarea "h"
type textarea "he"
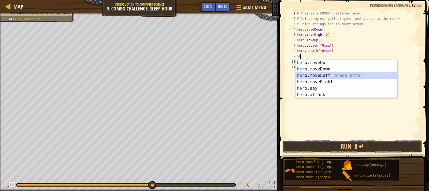
click at [320, 74] on div "he ro.moveUp press enter he ro.moveDown press enter he ro.moveLeft press enter …" at bounding box center [346, 85] width 101 height 51
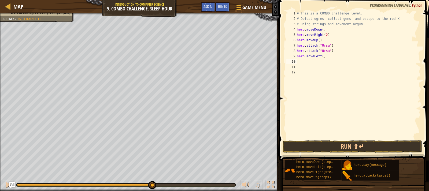
click at [321, 58] on div "# This is a COMBO challenge level. # Defeat [PERSON_NAME], collect gems, and es…" at bounding box center [358, 80] width 125 height 139
type textarea "hero.moveLeft(2)"
click at [298, 62] on div "# This is a COMBO challenge level. # Defeat [PERSON_NAME], collect gems, and es…" at bounding box center [358, 80] width 125 height 139
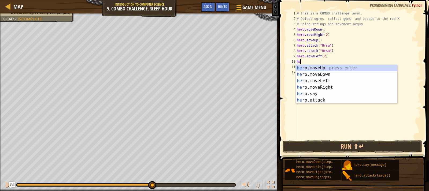
scroll to position [2, 0]
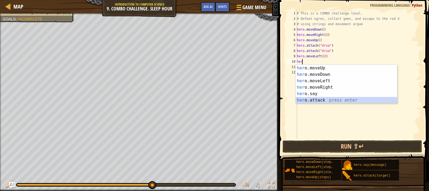
click at [305, 98] on div "her o.moveUp press enter her o.moveDown press enter her o.moveLeft press enter …" at bounding box center [346, 90] width 101 height 51
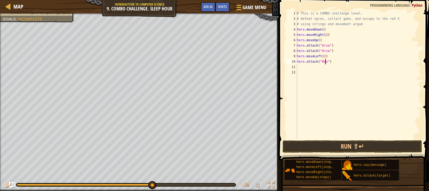
scroll to position [2, 2]
type textarea "hero.attack("Rexxar")"
click at [322, 67] on div "# This is a COMBO challenge level. # Defeat [PERSON_NAME], collect gems, and es…" at bounding box center [358, 80] width 125 height 139
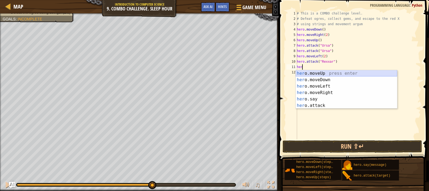
scroll to position [2, 0]
click at [330, 103] on div "her o.moveUp press enter her o.moveDown press enter her o.moveLeft press enter …" at bounding box center [346, 95] width 101 height 51
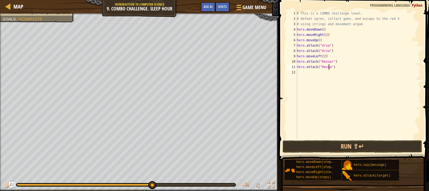
scroll to position [2, 3]
type textarea "hero.attack("Rexxar")"
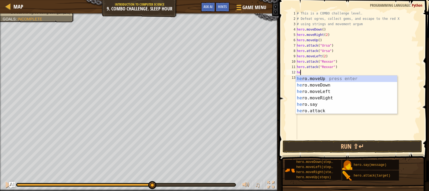
click at [297, 61] on div "10" at bounding box center [291, 61] width 11 height 5
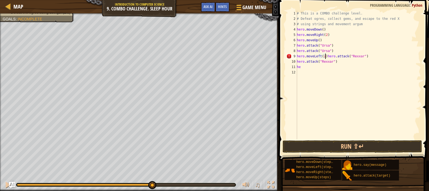
type textarea "hero.attack("Rexxar")"
click at [297, 61] on div "# This is a COMBO challenge level. # Defeat [PERSON_NAME], collect gems, and es…" at bounding box center [358, 80] width 125 height 139
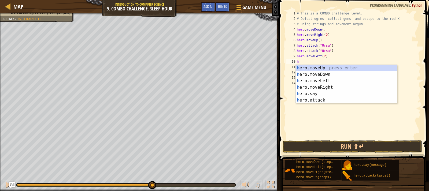
type textarea "he"
click at [316, 67] on div "he ro.moveUp press enter he ro.moveDown press enter he ro.moveLeft press enter …" at bounding box center [346, 90] width 101 height 51
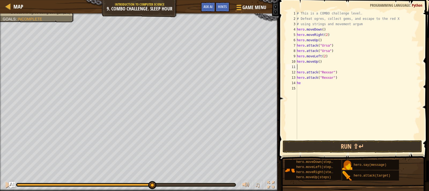
click at [297, 72] on div "12" at bounding box center [291, 72] width 11 height 5
click at [307, 76] on div "# This is a COMBO challenge level. # Defeat [PERSON_NAME], collect gems, and es…" at bounding box center [358, 80] width 125 height 139
type textarea "h"
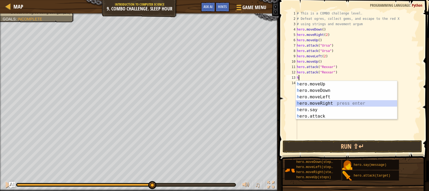
click at [317, 102] on div "h ero.moveUp press enter h ero.moveDown press enter h ero.moveLeft press enter …" at bounding box center [346, 106] width 101 height 51
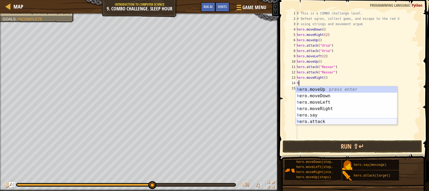
click at [306, 120] on div "h ero.moveUp press enter h ero.moveDown press enter h ero.moveLeft press enter …" at bounding box center [346, 111] width 101 height 51
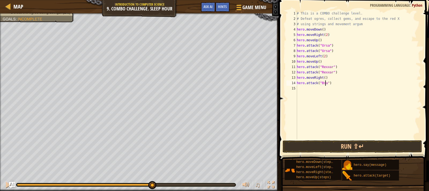
type textarea "hero.attack("Brack")"
click at [312, 90] on div "# This is a COMBO challenge level. # Defeat [PERSON_NAME], collect gems, and es…" at bounding box center [358, 80] width 125 height 139
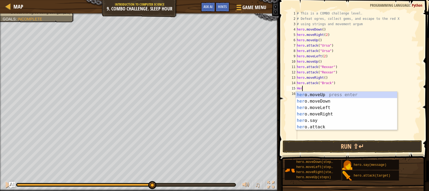
scroll to position [2, 0]
click at [332, 125] on div "her o.moveUp press enter her o.moveDown press enter her o.moveLeft press enter …" at bounding box center [346, 117] width 101 height 51
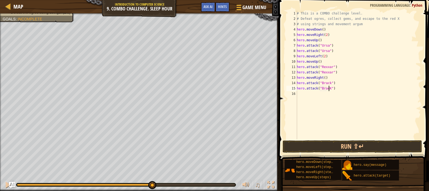
scroll to position [2, 3]
type textarea "hero.attack("Brack")"
click at [311, 98] on div "# This is a COMBO challenge level. # Defeat [PERSON_NAME], collect gems, and es…" at bounding box center [358, 80] width 125 height 139
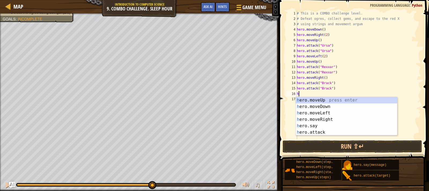
type textarea "her"
click at [335, 120] on div "her o.moveUp press enter her o.moveDown press enter her o.moveLeft press enter …" at bounding box center [346, 122] width 101 height 51
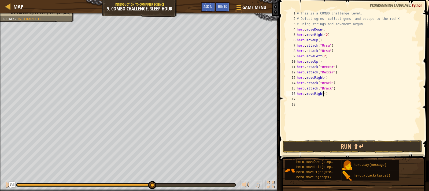
click at [323, 96] on div "# This is a COMBO challenge level. # Defeat [PERSON_NAME], collect gems, and es…" at bounding box center [358, 80] width 125 height 139
type textarea "hero.moveRight(2)"
click at [348, 149] on button "Run ⇧↵" at bounding box center [352, 146] width 139 height 12
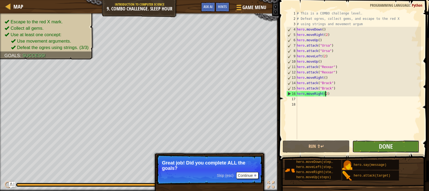
click at [360, 144] on button "Done" at bounding box center [385, 146] width 67 height 12
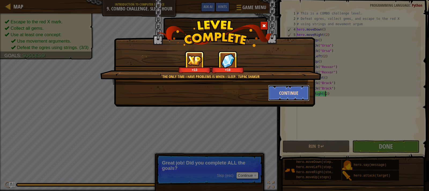
click at [290, 93] on button "Continue" at bounding box center [289, 93] width 42 height 16
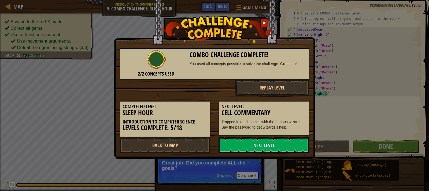
click at [262, 149] on link "Next Level" at bounding box center [264, 145] width 91 height 16
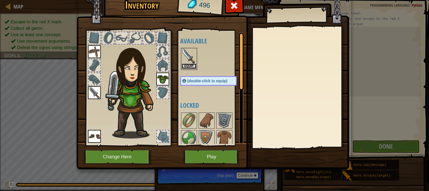
click at [191, 65] on button "Equip" at bounding box center [189, 67] width 15 height 6
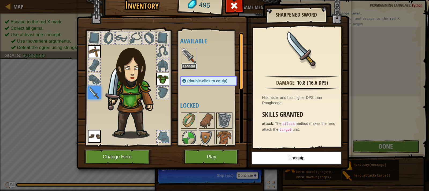
click at [191, 65] on button "Equip" at bounding box center [189, 67] width 15 height 6
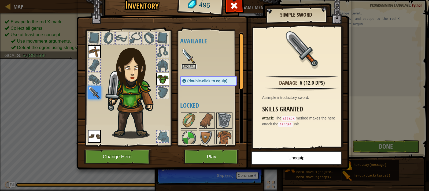
click at [191, 65] on button "Equip" at bounding box center [189, 67] width 15 height 6
click at [0, 0] on button "Equip" at bounding box center [0, 0] width 0 height 0
click at [191, 65] on button "Equip" at bounding box center [189, 67] width 15 height 6
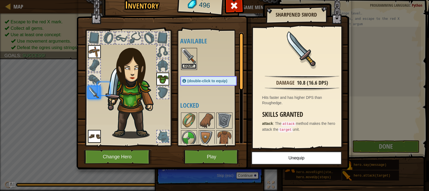
click at [191, 65] on button "Equip" at bounding box center [189, 67] width 15 height 6
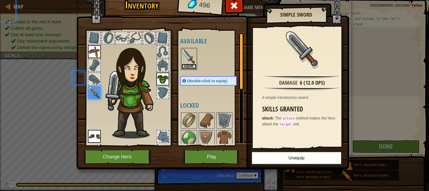
click at [191, 65] on button "Equip" at bounding box center [189, 67] width 15 height 6
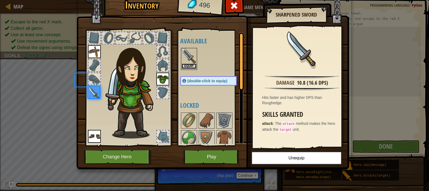
click at [191, 65] on button "Equip" at bounding box center [189, 67] width 15 height 6
click at [0, 0] on button "Equip" at bounding box center [0, 0] width 0 height 0
click at [191, 65] on button "Equip" at bounding box center [189, 67] width 15 height 6
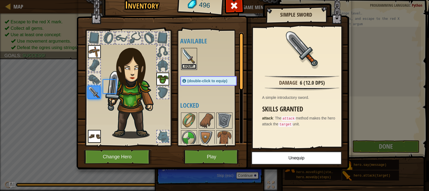
click at [191, 65] on button "Equip" at bounding box center [189, 67] width 15 height 6
click at [0, 0] on button "Equip" at bounding box center [0, 0] width 0 height 0
click at [191, 65] on button "Equip" at bounding box center [189, 67] width 15 height 6
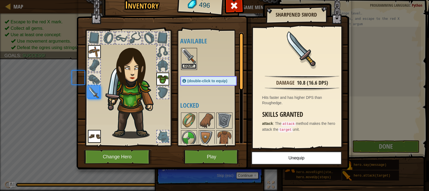
click at [191, 65] on button "Equip" at bounding box center [189, 67] width 15 height 6
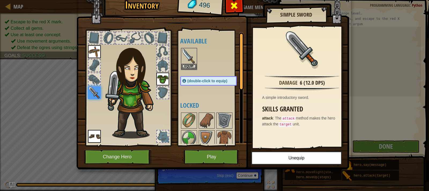
click at [230, 6] on span at bounding box center [234, 5] width 9 height 9
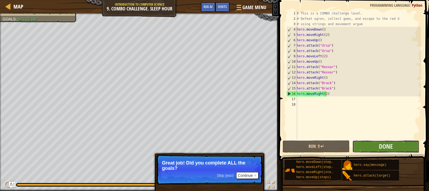
click at [401, 143] on button "Done" at bounding box center [385, 146] width 67 height 12
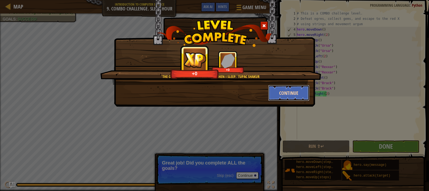
click at [298, 92] on button "Continue" at bounding box center [289, 93] width 42 height 16
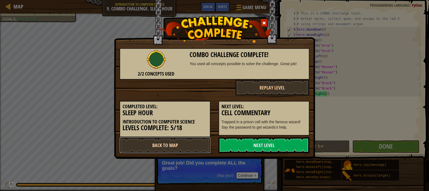
click at [155, 146] on link "Back to Map" at bounding box center [165, 145] width 91 height 16
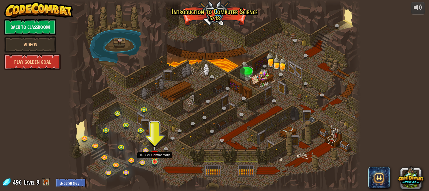
click at [156, 159] on img at bounding box center [154, 154] width 7 height 17
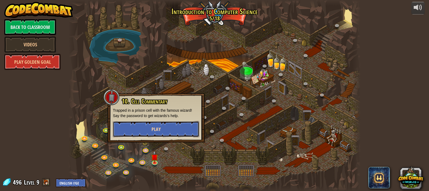
click at [173, 130] on button "Play" at bounding box center [156, 129] width 86 height 16
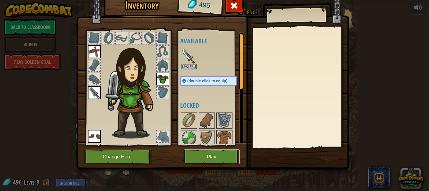
click at [210, 162] on button "Play" at bounding box center [212, 157] width 56 height 15
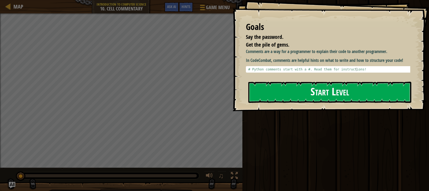
click at [317, 98] on button "Start Level" at bounding box center [329, 92] width 163 height 21
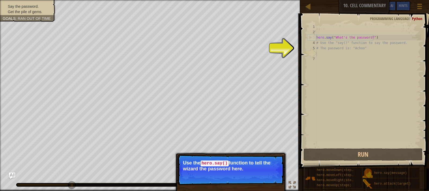
click at [326, 58] on div "hero . say ( "What's the password?" ) # Use the "say()" function to say the pas…" at bounding box center [368, 91] width 106 height 134
click at [321, 54] on div "hero . say ( "What's the password?" ) # Use the "say()" function to say the pas…" at bounding box center [368, 91] width 106 height 134
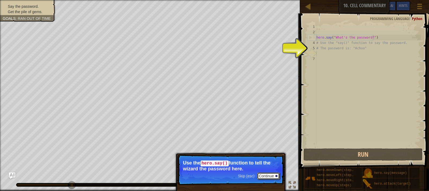
click at [268, 175] on button "Continue" at bounding box center [268, 176] width 22 height 7
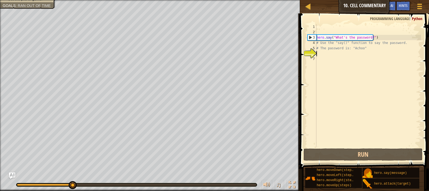
scroll to position [2, 0]
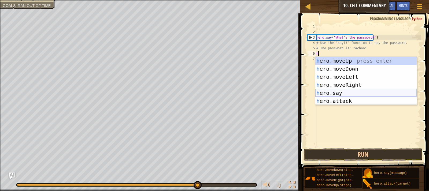
click at [339, 90] on div "h ero.moveUp press enter h ero.moveDown press enter h ero.moveLeft press enter …" at bounding box center [365, 89] width 101 height 64
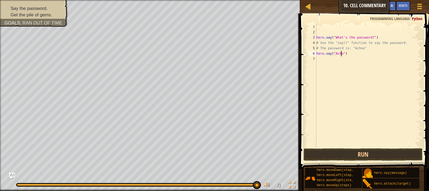
scroll to position [2, 2]
type textarea "hero.say("Achoo")"
click at [347, 155] on button "Run" at bounding box center [363, 155] width 119 height 12
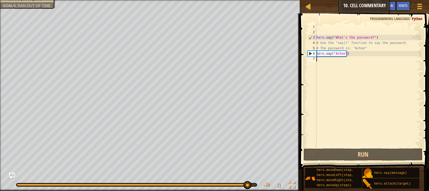
click at [341, 63] on div "hero . say ( "What's the password?" ) # Use the "say()" function to say the pas…" at bounding box center [368, 91] width 106 height 134
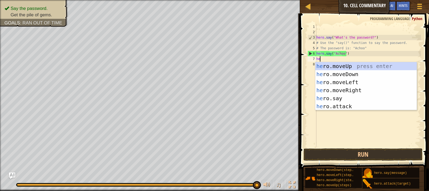
type textarea "her"
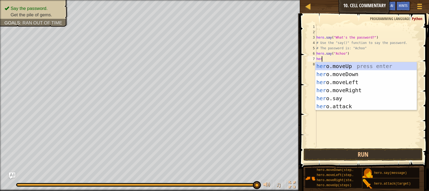
click at [341, 63] on div "her o.moveUp press enter her o.moveDown press enter her o.moveLeft press enter …" at bounding box center [365, 94] width 101 height 64
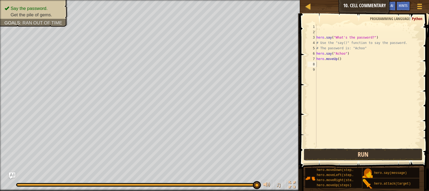
click at [359, 155] on button "Run" at bounding box center [363, 155] width 119 height 12
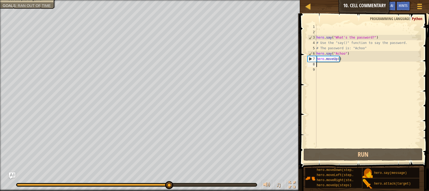
click at [337, 59] on div "hero . say ( "What's the password?" ) # Use the "say()" function to say the pas…" at bounding box center [368, 91] width 106 height 134
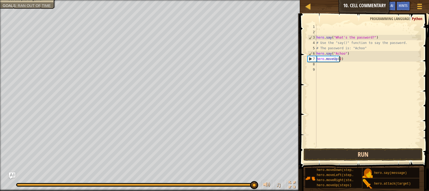
type textarea "hero.moveUp(2)"
click at [347, 154] on button "Run" at bounding box center [363, 155] width 119 height 12
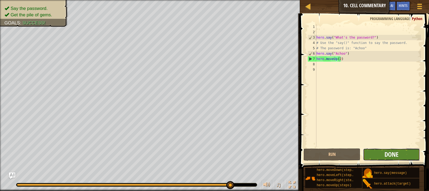
click at [388, 155] on span "Done" at bounding box center [391, 154] width 14 height 9
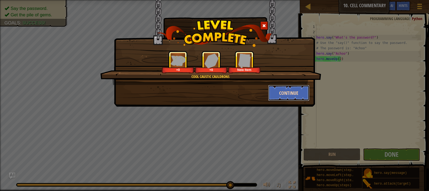
click at [284, 94] on button "Continue" at bounding box center [289, 93] width 42 height 16
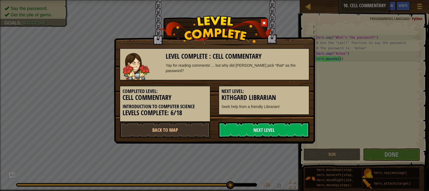
click at [272, 128] on link "Next Level" at bounding box center [264, 130] width 91 height 16
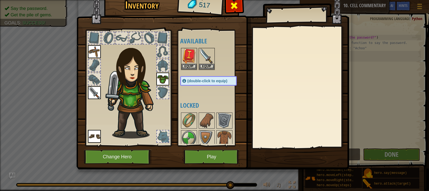
click at [238, 7] on span at bounding box center [234, 5] width 9 height 9
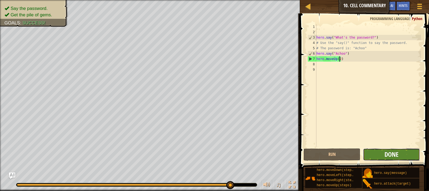
click at [386, 154] on span "Done" at bounding box center [391, 154] width 14 height 9
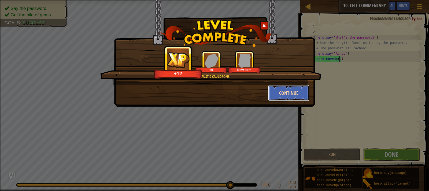
click at [277, 93] on button "Continue" at bounding box center [289, 93] width 42 height 16
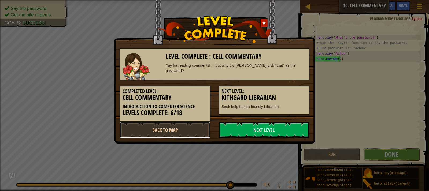
click at [185, 130] on link "Back to Map" at bounding box center [165, 130] width 91 height 16
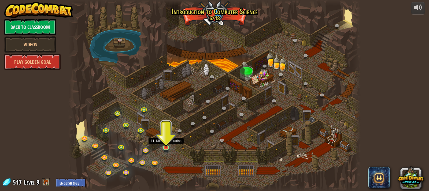
click at [167, 145] on img at bounding box center [165, 140] width 7 height 17
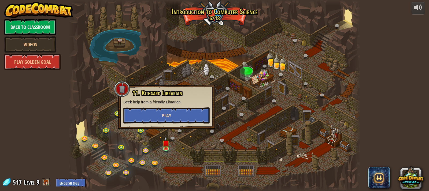
click at [169, 115] on span "Play" at bounding box center [166, 115] width 9 height 7
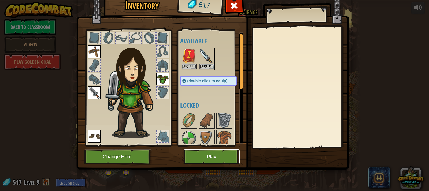
click at [201, 155] on button "Play" at bounding box center [212, 157] width 56 height 15
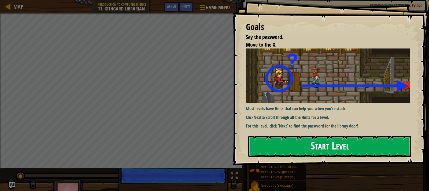
click at [267, 140] on button "Start Level" at bounding box center [329, 146] width 163 height 21
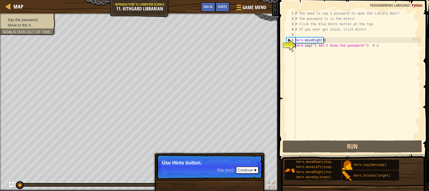
click at [299, 50] on div "# You need to say a password to open the Library Door! # The password is in the…" at bounding box center [357, 80] width 127 height 139
type textarea "h"
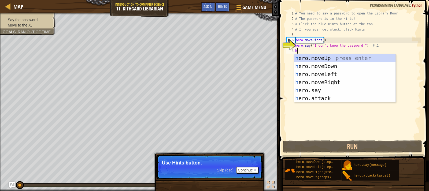
scroll to position [2, 0]
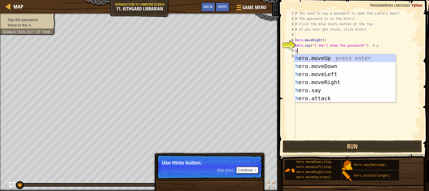
type textarea "her"
click at [325, 82] on div "her o.moveUp press enter her o.moveDown press enter her o.moveLeft press enter …" at bounding box center [344, 86] width 101 height 64
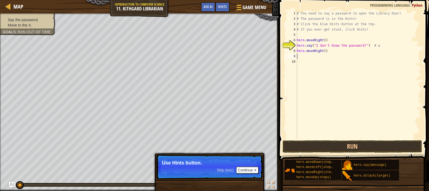
scroll to position [2, 0]
click at [323, 51] on div "# You need to say a password to open the Library Door! # The password is in the…" at bounding box center [358, 80] width 125 height 139
click at [368, 142] on button "Run" at bounding box center [352, 146] width 139 height 12
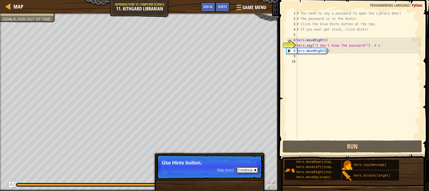
click at [245, 170] on button "Continue" at bounding box center [247, 170] width 22 height 7
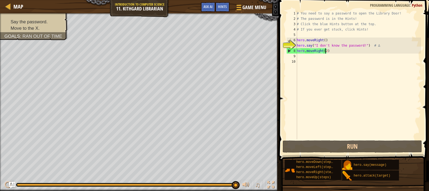
click at [360, 46] on div "# You need to say a password to open the Library Door! # The password is in the…" at bounding box center [358, 80] width 125 height 139
click at [228, 6] on div "Hints" at bounding box center [222, 7] width 14 height 10
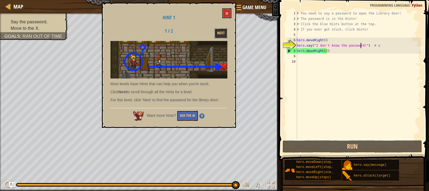
click at [221, 28] on button "Next" at bounding box center [220, 33] width 13 height 10
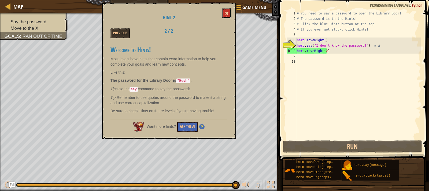
click at [227, 12] on span at bounding box center [227, 14] width 4 height 4
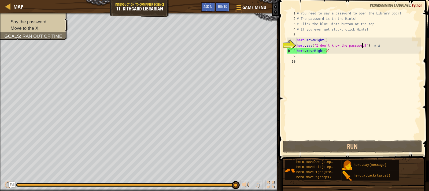
click at [362, 44] on div "# You need to say a password to open the Library Door! # The password is in the…" at bounding box center [358, 80] width 125 height 139
click at [364, 46] on div "# You need to say a password to open the Library Door! # The password is in the…" at bounding box center [358, 80] width 125 height 139
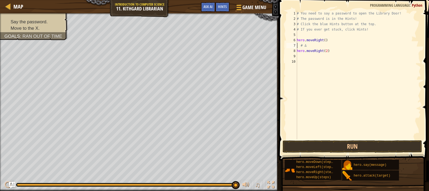
scroll to position [2, 0]
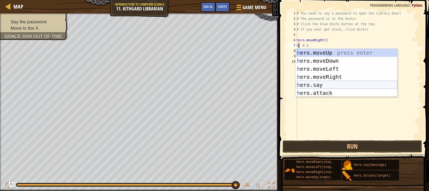
click at [329, 87] on div "h ero.moveUp press enter h ero.moveDown press enter h ero.moveLeft press enter …" at bounding box center [346, 81] width 101 height 64
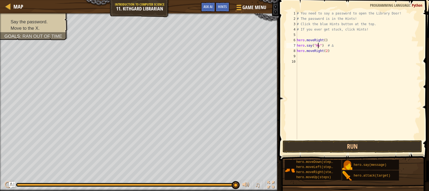
scroll to position [2, 2]
click at [220, 7] on span "Hints" at bounding box center [222, 6] width 9 height 5
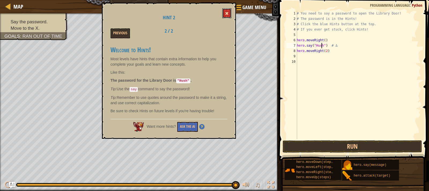
click at [230, 9] on button at bounding box center [226, 13] width 9 height 10
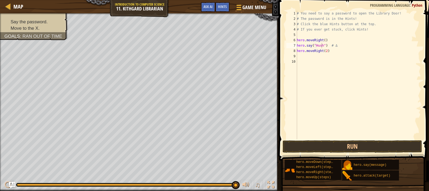
type textarea "hero.moveRight(2)"
click at [339, 51] on div "# You need to say a password to open the Library Door! # The password is in the…" at bounding box center [358, 80] width 125 height 139
click at [343, 149] on button "Run" at bounding box center [352, 146] width 139 height 12
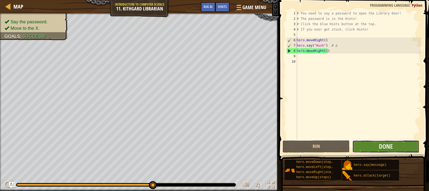
click at [366, 145] on button "Done" at bounding box center [385, 146] width 67 height 12
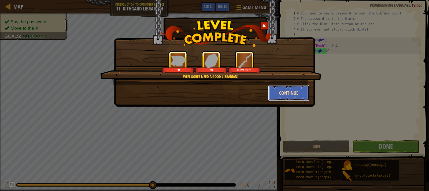
click at [290, 94] on button "Continue" at bounding box center [289, 93] width 42 height 16
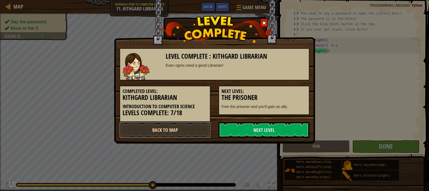
click at [197, 127] on link "Back to Map" at bounding box center [165, 130] width 91 height 16
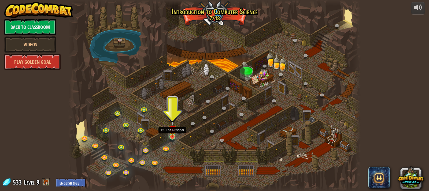
click at [172, 136] on img at bounding box center [172, 129] width 7 height 17
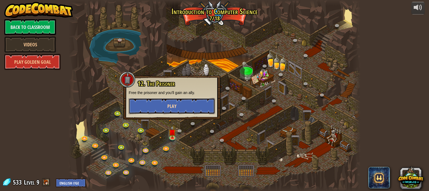
click at [186, 109] on button "Play" at bounding box center [172, 106] width 86 height 16
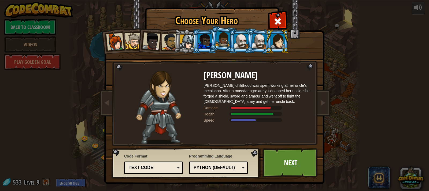
click at [279, 159] on link "Next" at bounding box center [290, 162] width 56 height 29
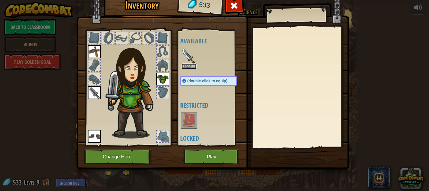
click at [182, 66] on button "Equip" at bounding box center [189, 67] width 15 height 6
click at [181, 1] on body "powered by Back to Classroom Videos Play Golden Goal 25. Kithgard Gates (Locked…" at bounding box center [214, 0] width 429 height 1
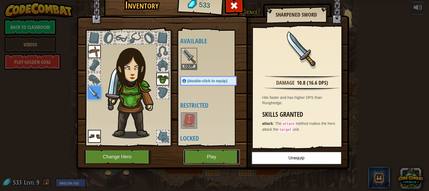
drag, startPoint x: 225, startPoint y: 160, endPoint x: 228, endPoint y: 157, distance: 4.2
click at [228, 157] on button "Play" at bounding box center [212, 157] width 56 height 15
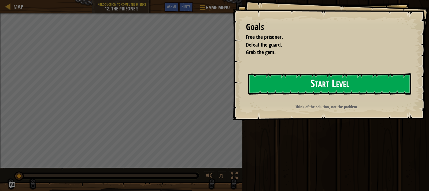
click at [318, 86] on button "Start Level" at bounding box center [329, 83] width 163 height 21
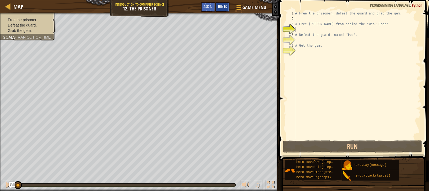
click at [222, 6] on span "Hints" at bounding box center [222, 6] width 9 height 5
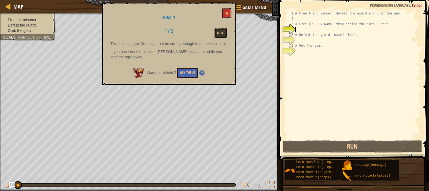
click at [220, 32] on button "Next" at bounding box center [220, 33] width 13 height 10
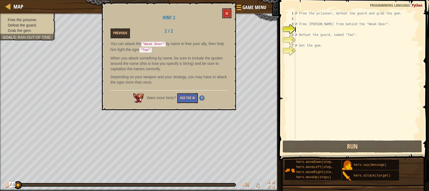
click at [300, 29] on div "# Free the prisoner, defeat the guard and grab the gem. # Free [PERSON_NAME] fr…" at bounding box center [357, 80] width 127 height 139
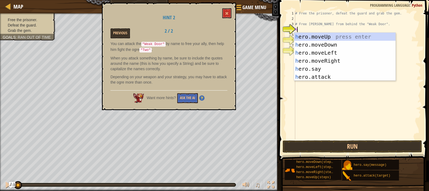
scroll to position [2, 0]
click at [320, 76] on div "he ro.moveUp press enter he ro.moveDown press enter he ro.moveLeft press enter …" at bounding box center [344, 65] width 101 height 64
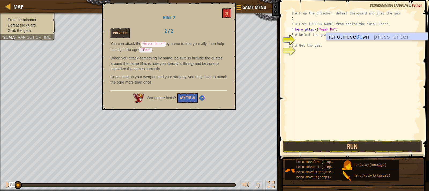
scroll to position [2, 3]
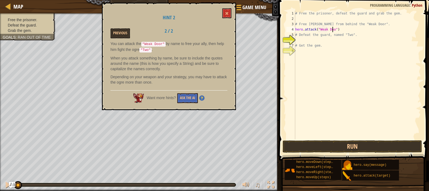
type textarea "hero.attack("Weak Door")"
click at [306, 41] on div "# Free the prisoner, defeat the guard and grab the gem. # Free [PERSON_NAME] fr…" at bounding box center [357, 80] width 127 height 139
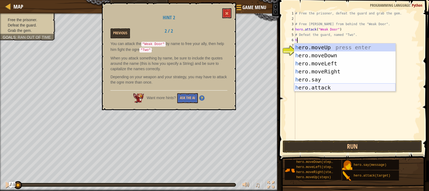
click at [320, 90] on div "h ero.moveUp press enter h ero.moveDown press enter h ero.moveLeft press enter …" at bounding box center [344, 75] width 101 height 64
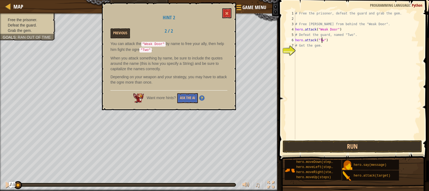
scroll to position [2, 2]
click at [333, 44] on div "# Free the prisoner, defeat the guard and grab the gem. # Free [PERSON_NAME] fr…" at bounding box center [357, 80] width 127 height 139
click at [333, 43] on div "# Free the prisoner, defeat the guard and grab the gem. # Free [PERSON_NAME] fr…" at bounding box center [357, 80] width 127 height 139
type textarea "hero.attack("Two")"
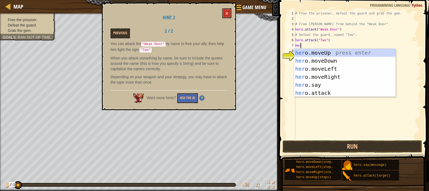
scroll to position [2, 0]
click at [328, 95] on div "her o.moveUp press enter her o.moveDown press enter her o.moveLeft press enter …" at bounding box center [344, 81] width 101 height 64
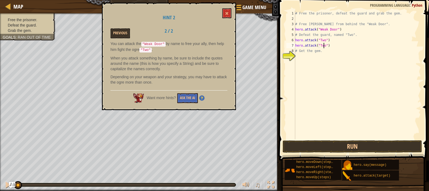
scroll to position [2, 2]
click at [228, 13] on span at bounding box center [227, 14] width 4 height 4
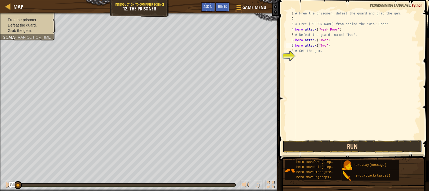
click at [351, 147] on button "Run" at bounding box center [352, 146] width 139 height 12
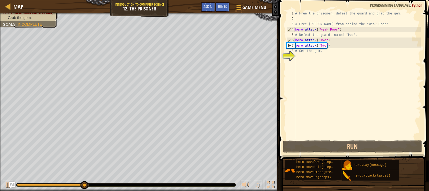
click at [329, 49] on div "# Free the prisoner, defeat the guard and grab the gem. # Free [PERSON_NAME] fr…" at bounding box center [357, 80] width 127 height 139
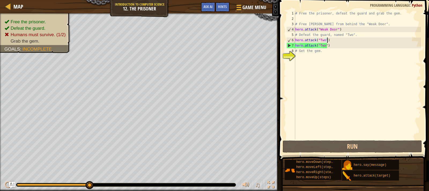
click at [332, 43] on div "# Free the prisoner, defeat the guard and grab the gem. # Free [PERSON_NAME] fr…" at bounding box center [357, 80] width 127 height 139
type textarea "hero.attack("Two")"
click at [334, 47] on div "# Free the prisoner, defeat the guard and grab the gem. # Free [PERSON_NAME] fr…" at bounding box center [357, 80] width 127 height 139
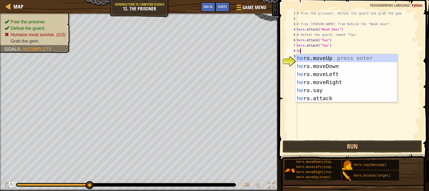
scroll to position [2, 0]
click at [318, 99] on div "her o.moveUp press enter her o.moveDown press enter her o.moveLeft press enter …" at bounding box center [346, 86] width 101 height 64
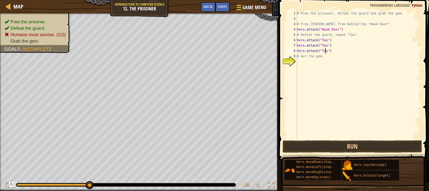
scroll to position [2, 2]
type textarea "hero.attack("Two")"
click at [338, 146] on button "Run" at bounding box center [352, 146] width 139 height 12
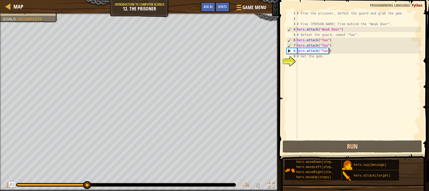
click at [330, 49] on div "# Free the prisoner, defeat the guard and grab the gem. # Free [PERSON_NAME] fr…" at bounding box center [358, 80] width 125 height 139
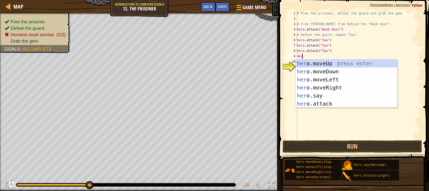
scroll to position [2, 0]
click at [316, 101] on div "her o.moveUp press enter her o.moveDown press enter her o.moveLeft press enter …" at bounding box center [346, 92] width 101 height 64
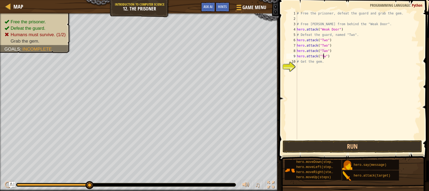
type textarea "hero.attack("Two")"
click at [334, 57] on div "# Free the prisoner, defeat the guard and grab the gem. # Free [PERSON_NAME] fr…" at bounding box center [358, 80] width 125 height 139
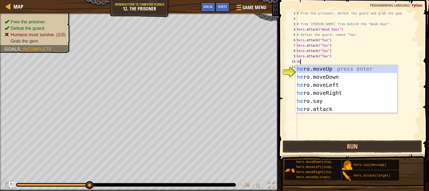
scroll to position [2, 0]
click at [318, 109] on div "hero .moveUp press enter hero .moveDown press enter hero .moveLeft press enter …" at bounding box center [346, 97] width 101 height 64
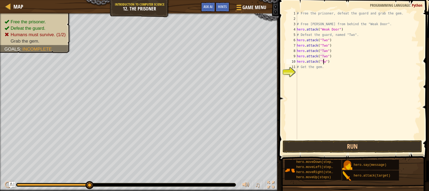
scroll to position [2, 2]
type textarea "hero.attack("Two")"
click at [341, 147] on button "Run" at bounding box center [352, 146] width 139 height 12
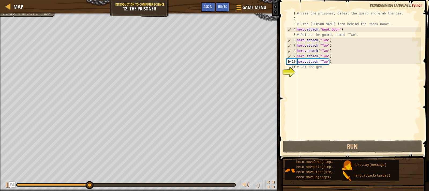
click at [319, 75] on div "# Free the prisoner, defeat the guard and grab the gem. # Free [PERSON_NAME] fr…" at bounding box center [358, 80] width 125 height 139
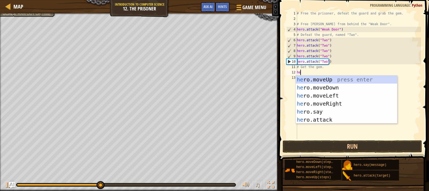
scroll to position [2, 0]
type textarea "hero"
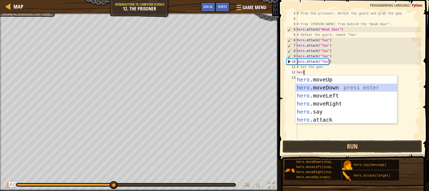
click at [323, 86] on div "hero .moveUp press enter hero .moveDown press enter hero .moveLeft press enter …" at bounding box center [346, 108] width 101 height 64
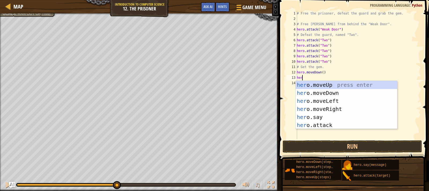
type textarea "hero"
click at [328, 109] on div "hero .moveUp press enter hero .moveDown press enter hero .moveLeft press enter …" at bounding box center [346, 113] width 101 height 64
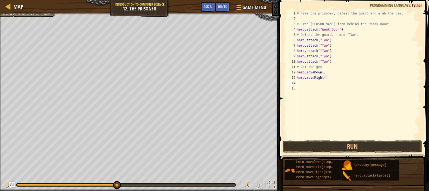
scroll to position [2, 0]
click at [323, 78] on div "# Free the prisoner, defeat the guard and grab the gem. # Free [PERSON_NAME] fr…" at bounding box center [358, 80] width 125 height 139
type textarea "hero.moveRight(3)"
click at [347, 147] on button "Run" at bounding box center [352, 146] width 139 height 12
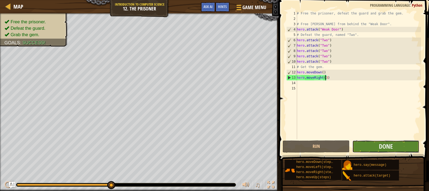
click at [357, 147] on button "Done" at bounding box center [385, 146] width 67 height 12
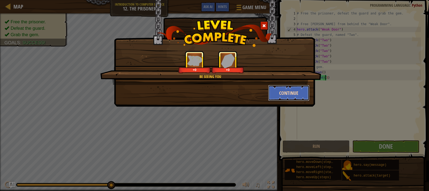
click at [278, 91] on button "Continue" at bounding box center [289, 93] width 42 height 16
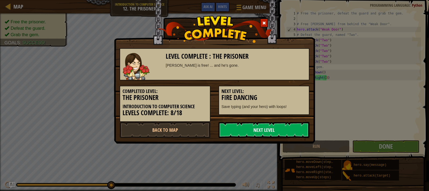
click at [254, 131] on link "Next Level" at bounding box center [264, 130] width 91 height 16
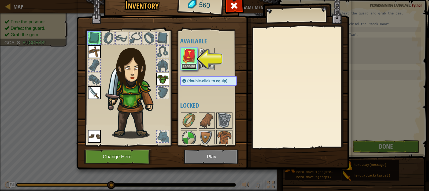
click at [190, 64] on button "Equip" at bounding box center [189, 67] width 15 height 6
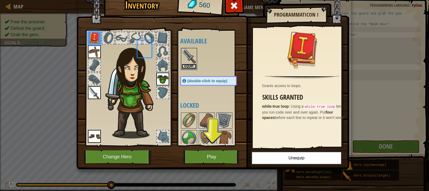
click at [190, 64] on button "Equip" at bounding box center [189, 67] width 15 height 6
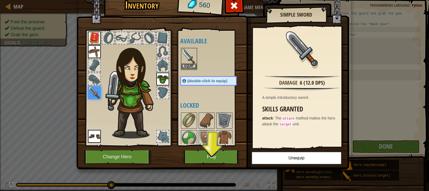
click at [189, 63] on img at bounding box center [189, 56] width 15 height 15
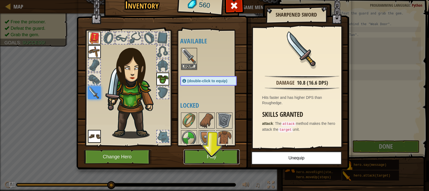
click at [222, 157] on button "Play" at bounding box center [212, 157] width 56 height 15
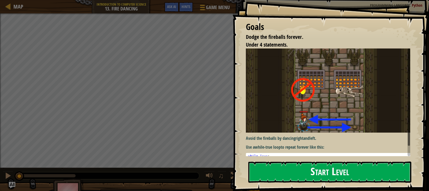
click at [293, 168] on button "Start Level" at bounding box center [329, 172] width 163 height 21
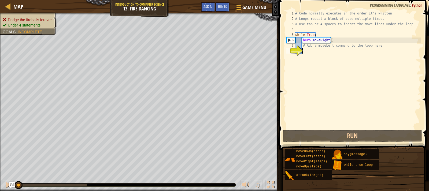
click at [323, 36] on div "# Code normally executes in the order it's written. # Loops repeat a block of c…" at bounding box center [357, 75] width 127 height 129
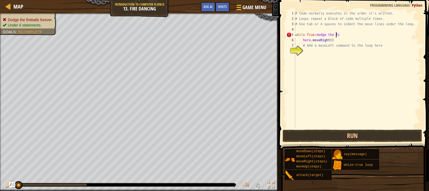
scroll to position [2, 3]
click at [303, 36] on div "# Code normally executes in the order it's written. # Loops repeat a block of c…" at bounding box center [357, 75] width 127 height 129
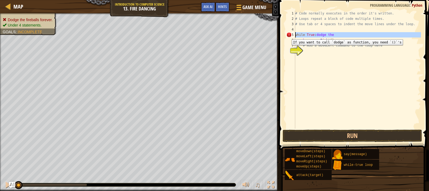
click at [288, 35] on div "5" at bounding box center [290, 34] width 9 height 5
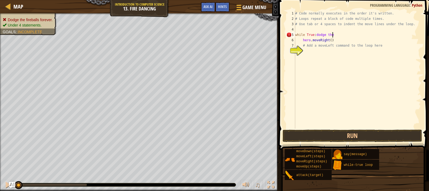
click at [332, 33] on div "# Code normally executes in the order it's written. # Loops repeat a block of c…" at bounding box center [357, 75] width 127 height 129
type textarea "while True:"
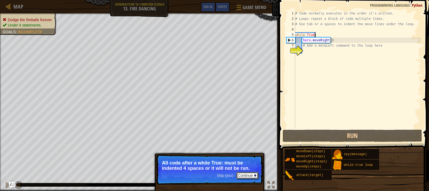
click at [242, 175] on button "Continue" at bounding box center [247, 175] width 22 height 7
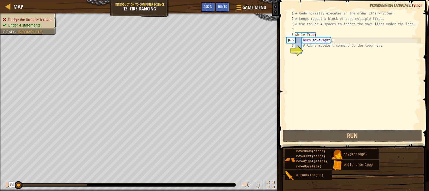
scroll to position [2, 0]
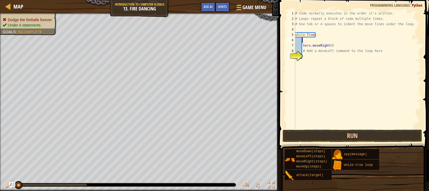
type textarea "'"
type textarea "d"
type textarea "'"
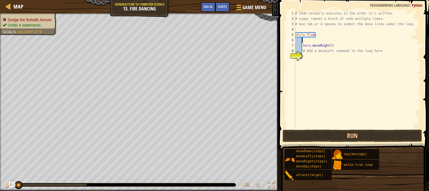
scroll to position [2, 0]
type textarea "while True:"
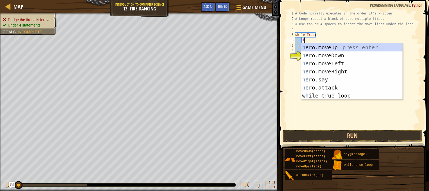
scroll to position [2, 1]
type textarea "he"
click at [332, 71] on div "he ro.moveUp press enter he ro.moveDown press enter he ro.moveLeft press enter …" at bounding box center [351, 79] width 101 height 72
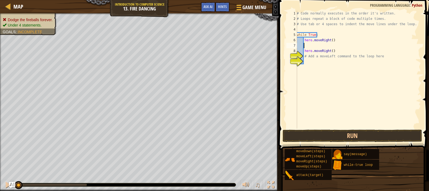
scroll to position [2, 0]
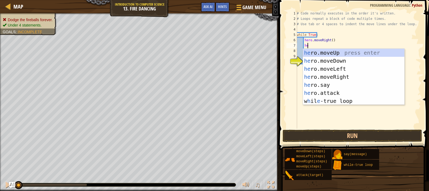
type textarea "her"
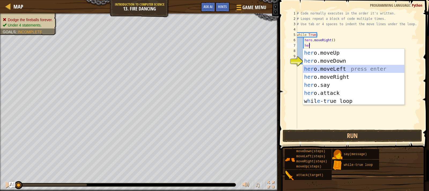
click at [333, 69] on div "her o.moveUp press enter her o.moveDown press enter her o.moveLeft press enter …" at bounding box center [353, 85] width 101 height 72
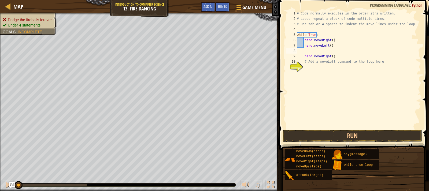
scroll to position [2, 0]
type textarea "hero.moveLeft()"
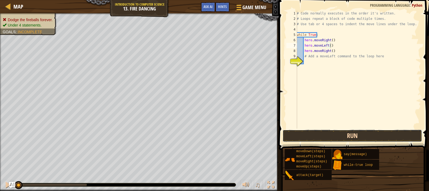
click at [352, 139] on button "Run" at bounding box center [352, 136] width 139 height 12
